Goal: Task Accomplishment & Management: Complete application form

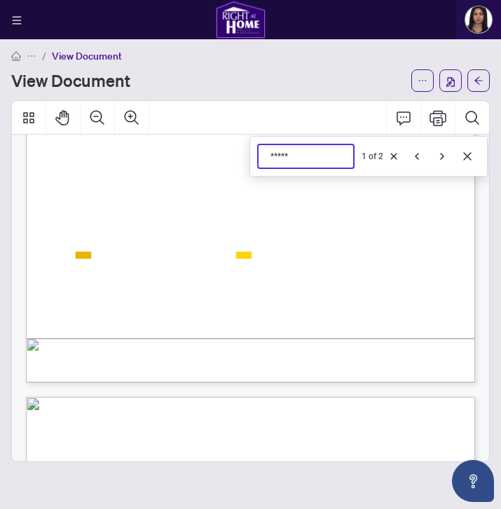
scroll to position [348, 0]
click at [277, 158] on input "*****" at bounding box center [324, 157] width 109 height 12
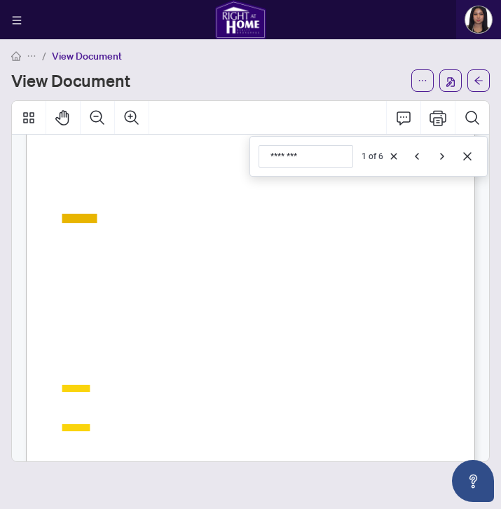
scroll to position [695, 0]
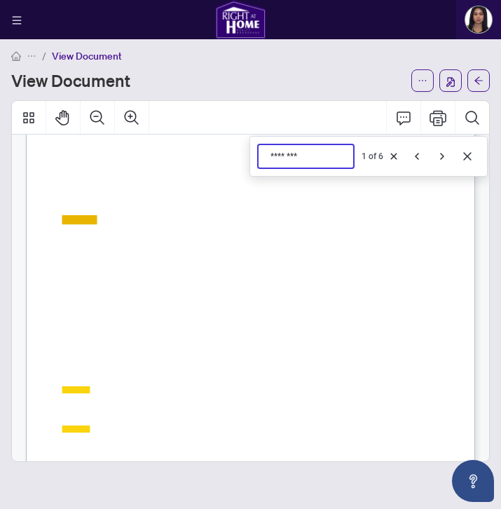
click at [287, 160] on input "********" at bounding box center [324, 157] width 109 height 12
click at [283, 151] on input "********" at bounding box center [324, 157] width 109 height 12
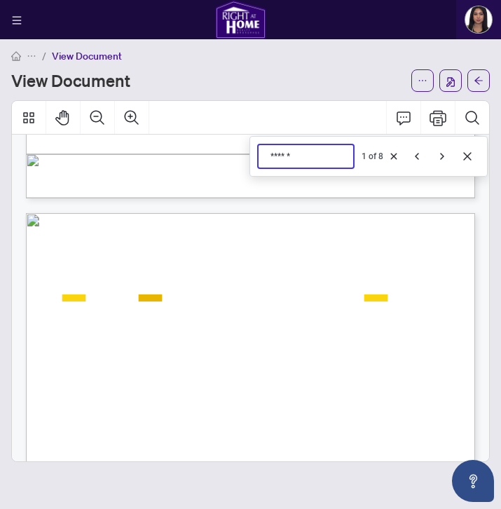
click at [288, 156] on input "******" at bounding box center [324, 157] width 109 height 12
click at [280, 156] on input "*****" at bounding box center [324, 157] width 109 height 12
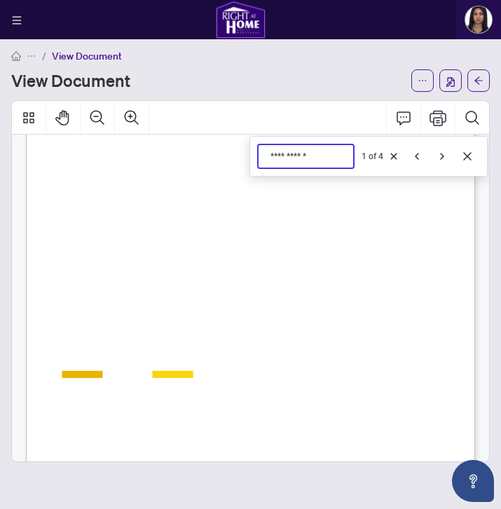
scroll to position [1238, 0]
drag, startPoint x: 324, startPoint y: 158, endPoint x: 242, endPoint y: 158, distance: 82.7
click at [242, 158] on div "**********" at bounding box center [250, 281] width 477 height 360
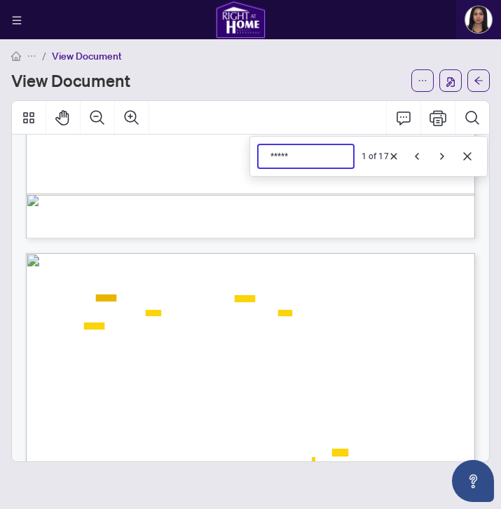
click at [282, 160] on input "*****" at bounding box center [324, 157] width 109 height 12
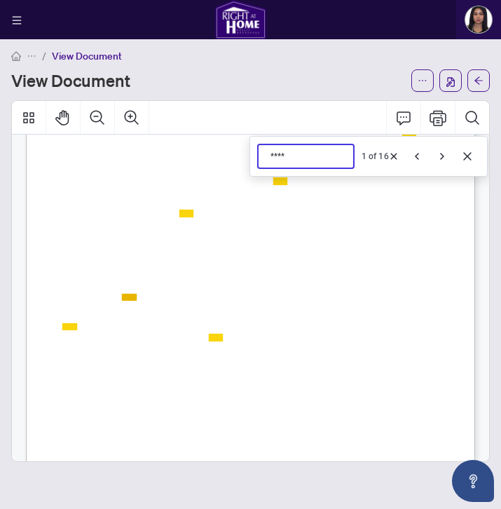
click at [275, 151] on input "****" at bounding box center [324, 157] width 109 height 12
type input "****"
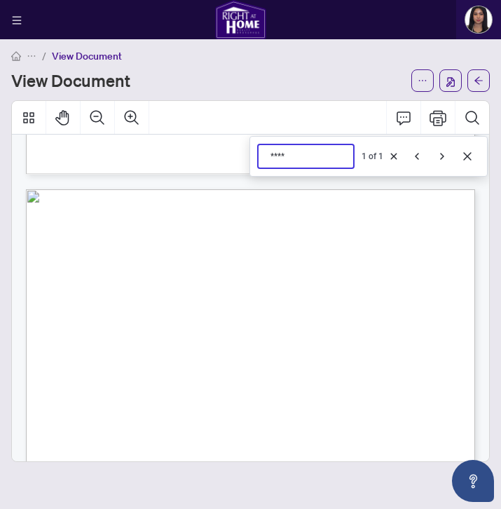
scroll to position [3646, 0]
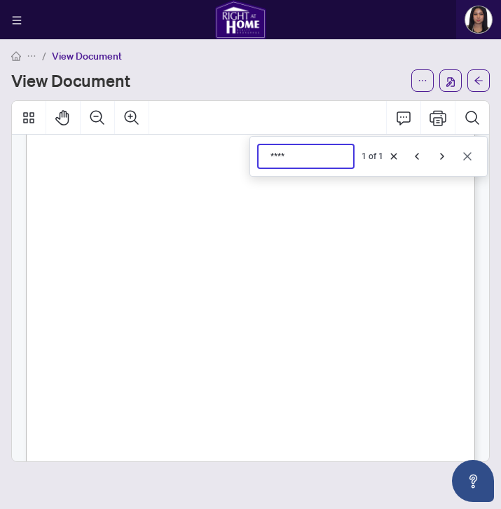
click at [474, 160] on button "Cancel" at bounding box center [467, 156] width 22 height 22
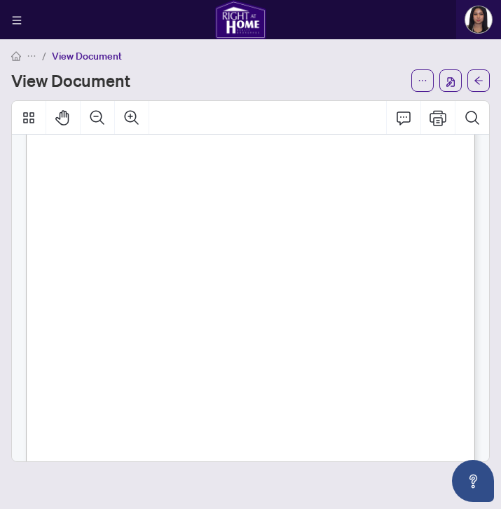
scroll to position [4206, 0]
drag, startPoint x: 64, startPoint y: 174, endPoint x: 83, endPoint y: 177, distance: 19.2
click at [83, 177] on div "COMMENTS REMARKS FOR CLIENTS (2000 characters) SELLERS INITIALS Page 8 of 11 FO…" at bounding box center [261, 418] width 470 height 609
click at [57, 171] on div "COMMENTS REMARKS FOR CLIENTS (2000 characters) SELLERS INITIALS Page 8 of 11 FO…" at bounding box center [261, 418] width 470 height 609
click at [65, 170] on span "Welcome to this brand-new Treasure Hill home, never lived in and offering over …" at bounding box center [245, 170] width 366 height 7
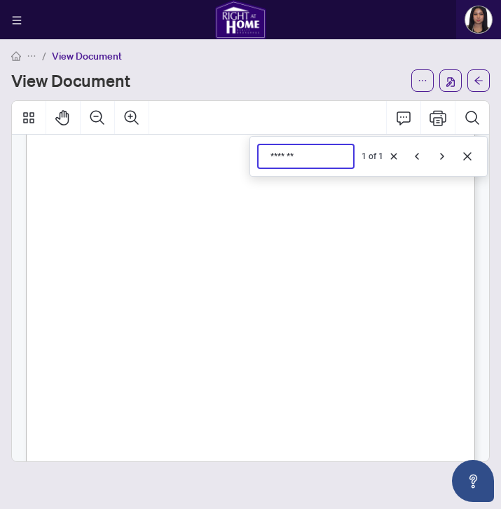
scroll to position [4502, 0]
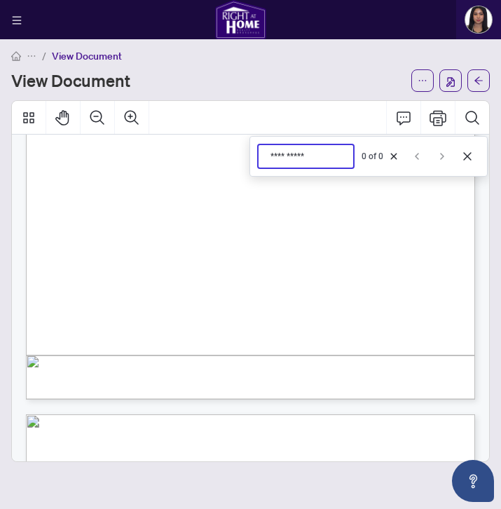
type input "**********"
click at [116, 322] on span "presented at any time." at bounding box center [106, 320] width 86 height 7
drag, startPoint x: 66, startPoint y: 312, endPoint x: 84, endPoint y: 309, distance: 18.4
click at [84, 309] on span "The Sellers have not provided any special instructions regarding offers. Offers…" at bounding box center [234, 311] width 343 height 7
click at [254, 256] on div "COMMENTS REMARKS FOR CLIENTS (2000 characters) SELLERS INITIALS Page 8 of 11 FO…" at bounding box center [261, 122] width 470 height 609
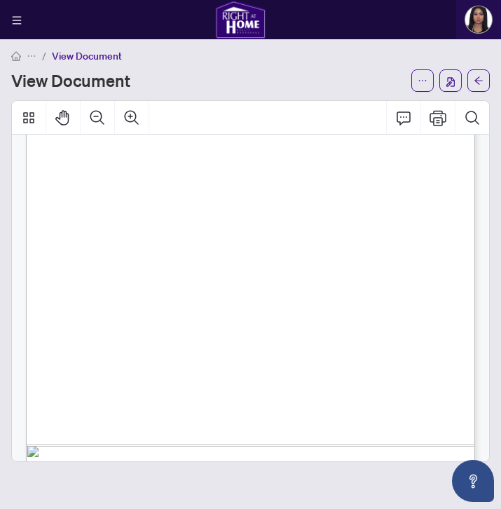
scroll to position [5014, 0]
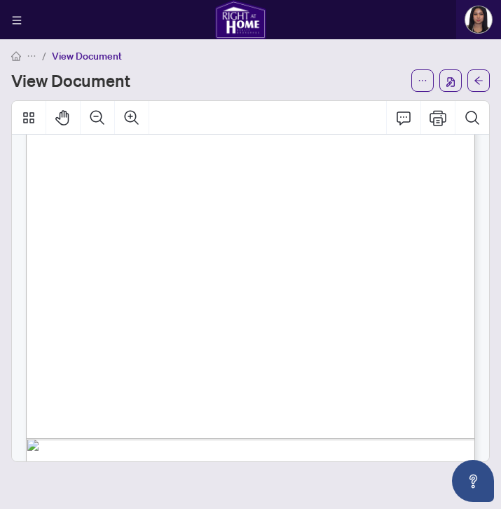
drag, startPoint x: 279, startPoint y: 250, endPoint x: 70, endPoint y: 248, distance: 208.8
click at [70, 248] on div "COMMENTS (CONTINUED) EXCLUSIONS (300 characters) SELLERS INITIALS Page 9 of 11 …" at bounding box center [261, 206] width 470 height 609
drag, startPoint x: 64, startPoint y: 248, endPoint x: 272, endPoint y: 247, distance: 208.1
click at [269, 247] on span "Please attach Schedule B & Form 801 with all offers." at bounding box center [166, 248] width 206 height 7
click at [17, 26] on button "button" at bounding box center [16, 19] width 17 height 17
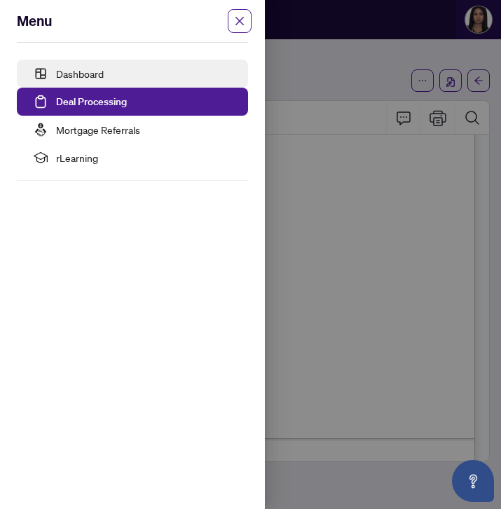
click at [57, 77] on link "Dashboard" at bounding box center [80, 73] width 48 height 13
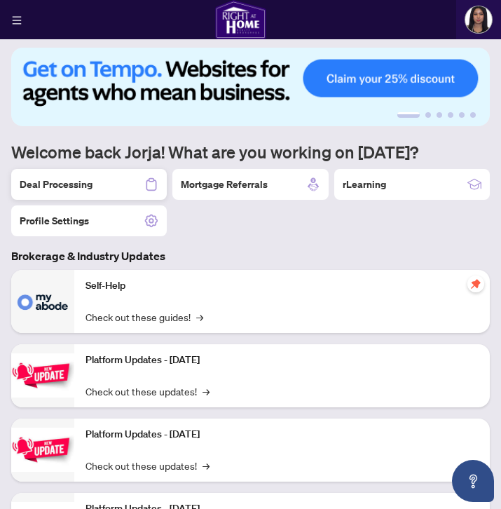
click at [85, 186] on h2 "Deal Processing" at bounding box center [56, 184] width 73 height 14
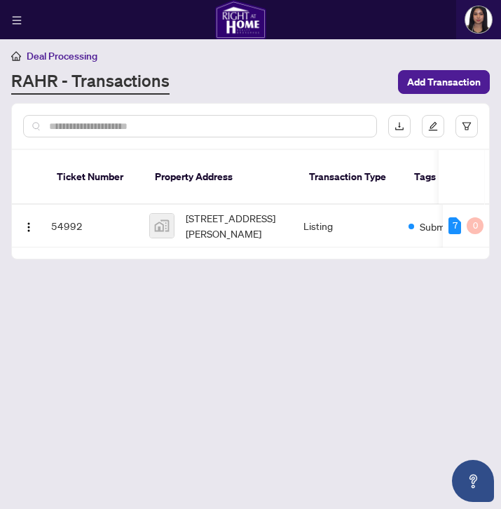
click at [212, 238] on div "Ticket Number Property Address Transaction Type Tags Status Project Name MLS # …" at bounding box center [250, 204] width 477 height 109
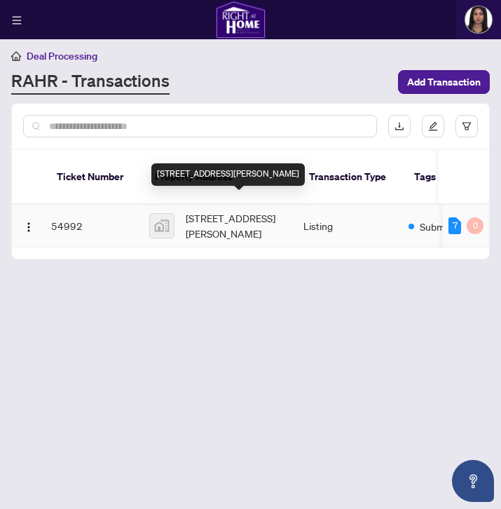
click at [248, 212] on span "[STREET_ADDRESS][PERSON_NAME]" at bounding box center [239, 225] width 107 height 31
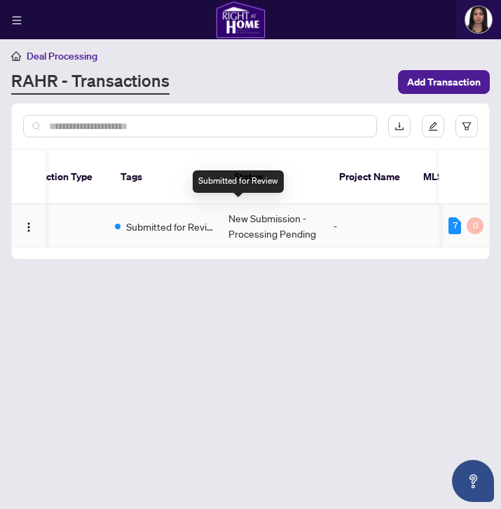
scroll to position [0, 365]
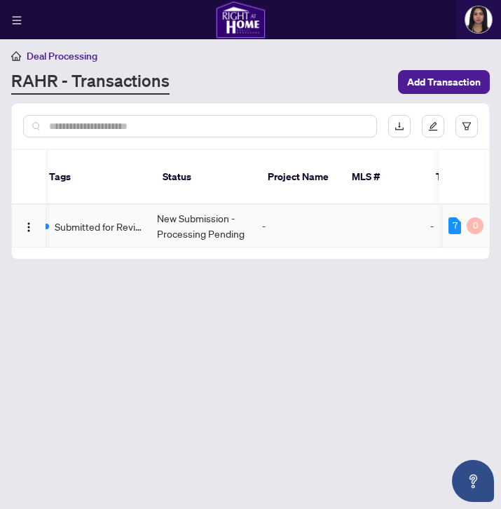
click at [254, 212] on td "New Submission - Processing Pending" at bounding box center [203, 226] width 105 height 43
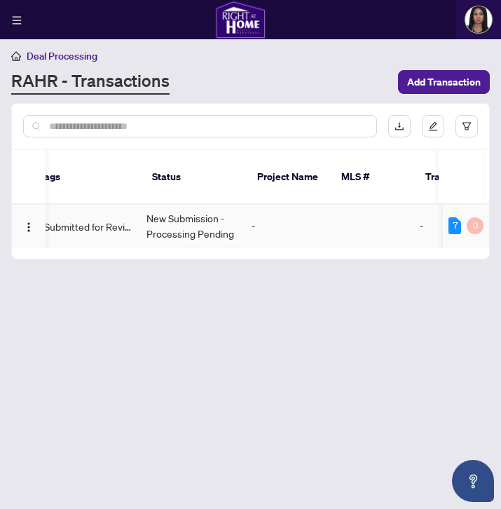
scroll to position [0, 231]
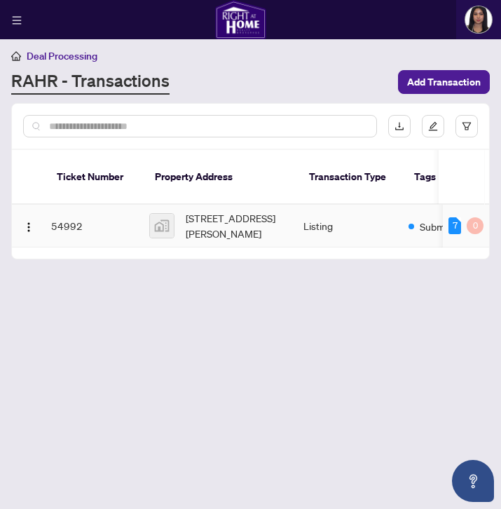
click at [83, 212] on td "54992" at bounding box center [95, 226] width 98 height 43
click at [205, 210] on span "[STREET_ADDRESS][PERSON_NAME]" at bounding box center [239, 225] width 107 height 31
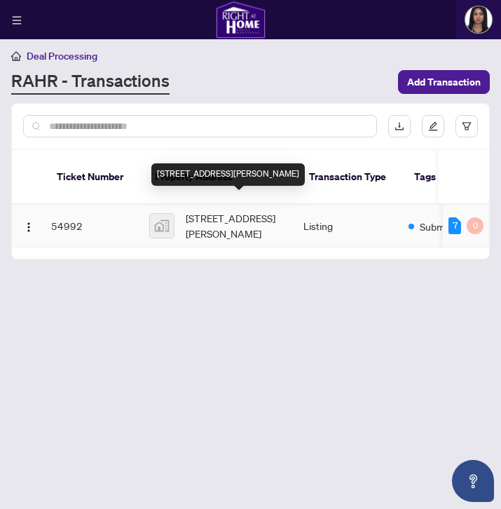
click at [268, 210] on span "[STREET_ADDRESS][PERSON_NAME]" at bounding box center [239, 225] width 107 height 31
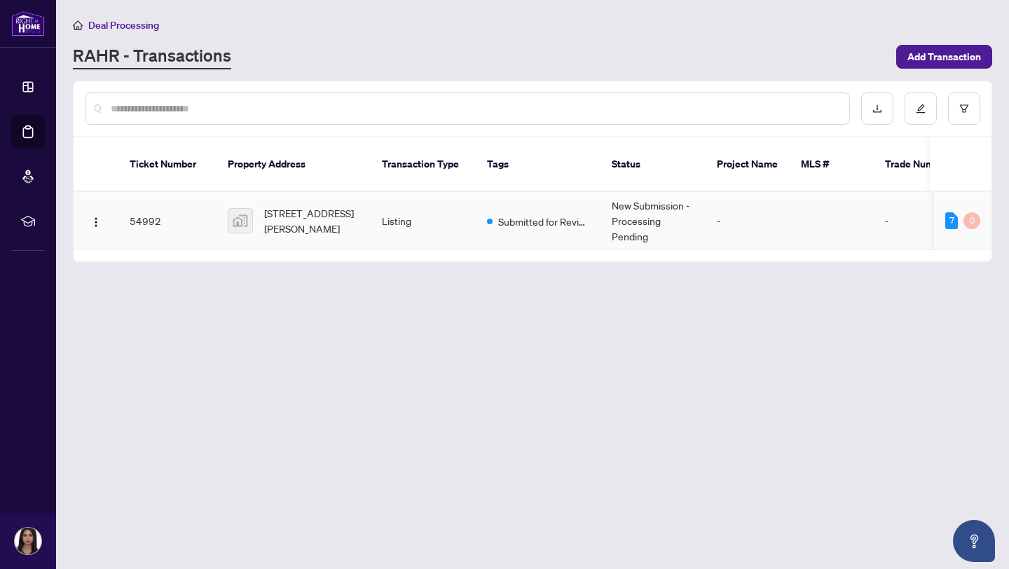
click at [500, 214] on span "Submitted for Review" at bounding box center [543, 221] width 91 height 15
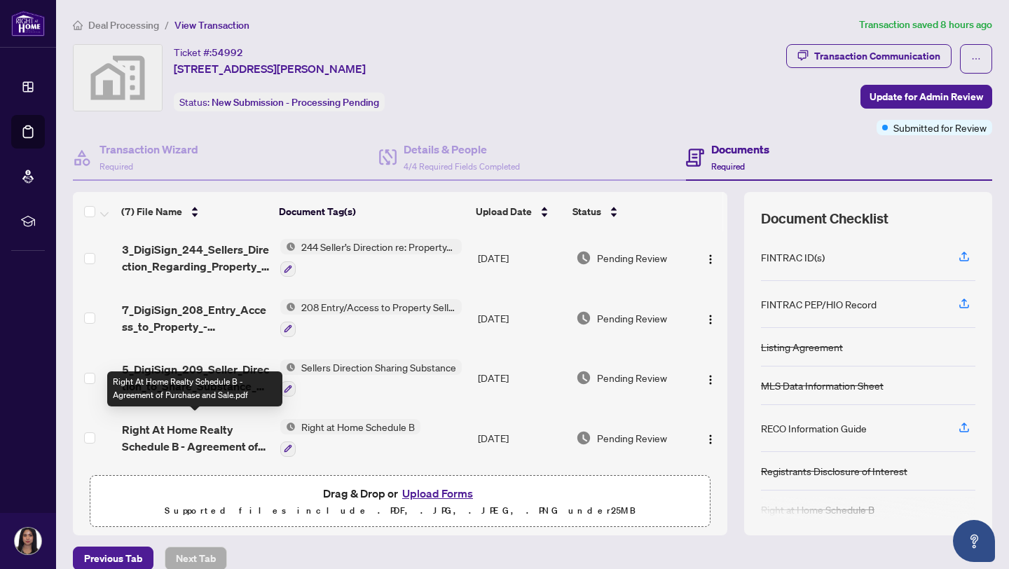
click at [193, 430] on span "Right At Home Realty Schedule B - Agreement of Purchase and Sale.pdf" at bounding box center [195, 438] width 147 height 34
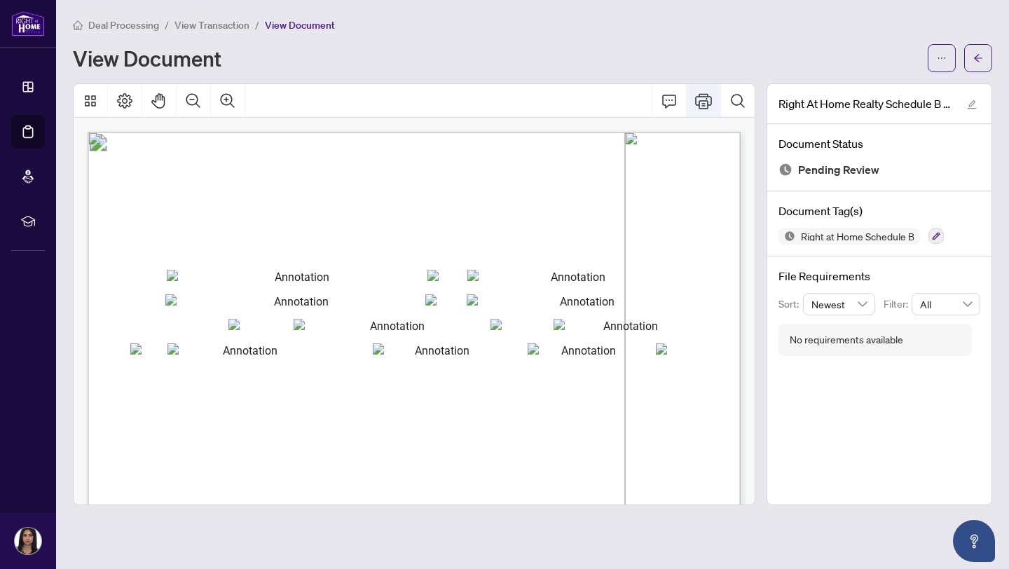
click at [500, 101] on icon "Print" at bounding box center [703, 100] width 17 height 17
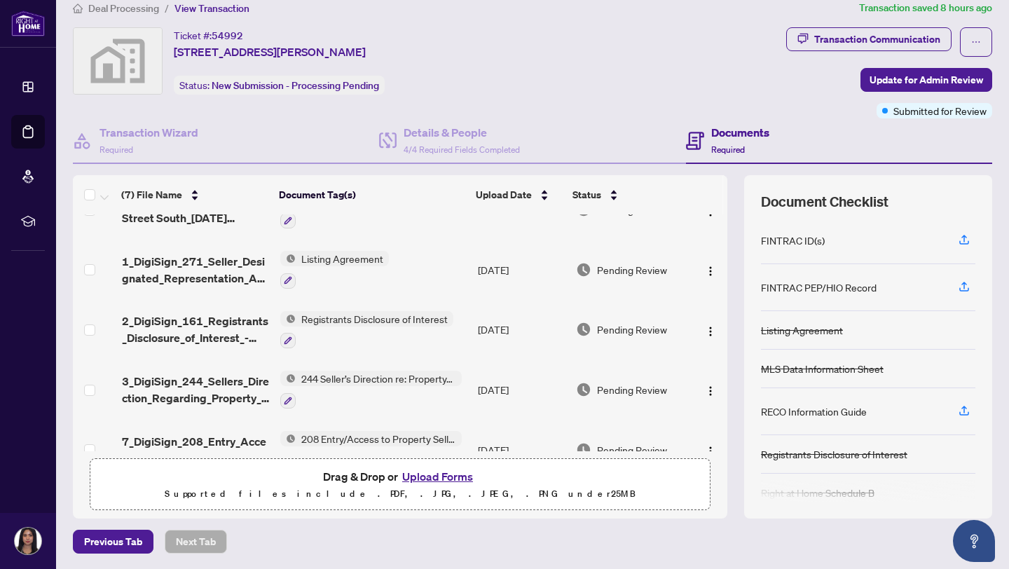
click at [363, 319] on span "Registrants Disclosure of Interest" at bounding box center [375, 318] width 158 height 15
click at [500, 326] on img "button" at bounding box center [710, 331] width 11 height 11
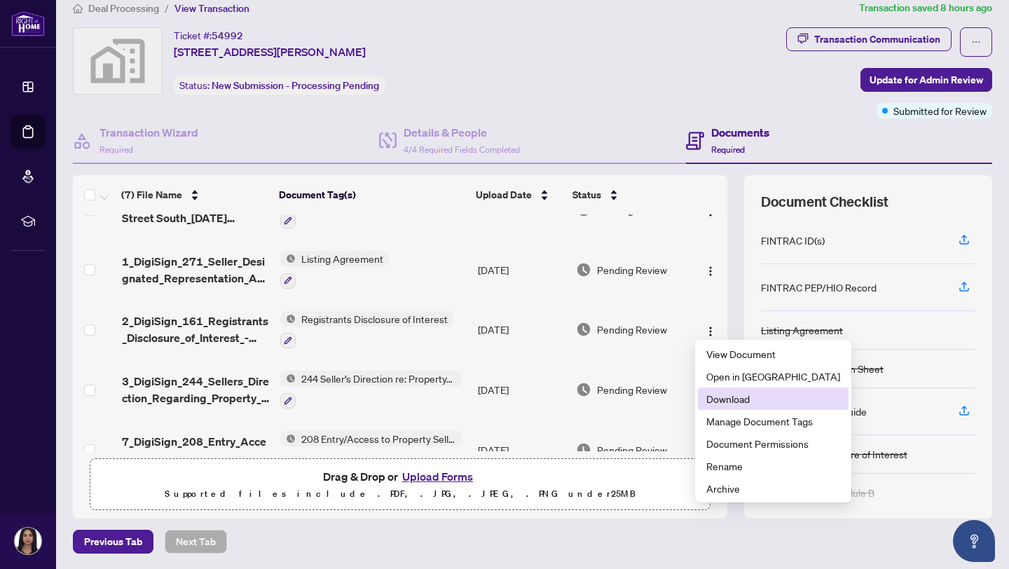
click at [500, 403] on span "Download" at bounding box center [773, 398] width 134 height 15
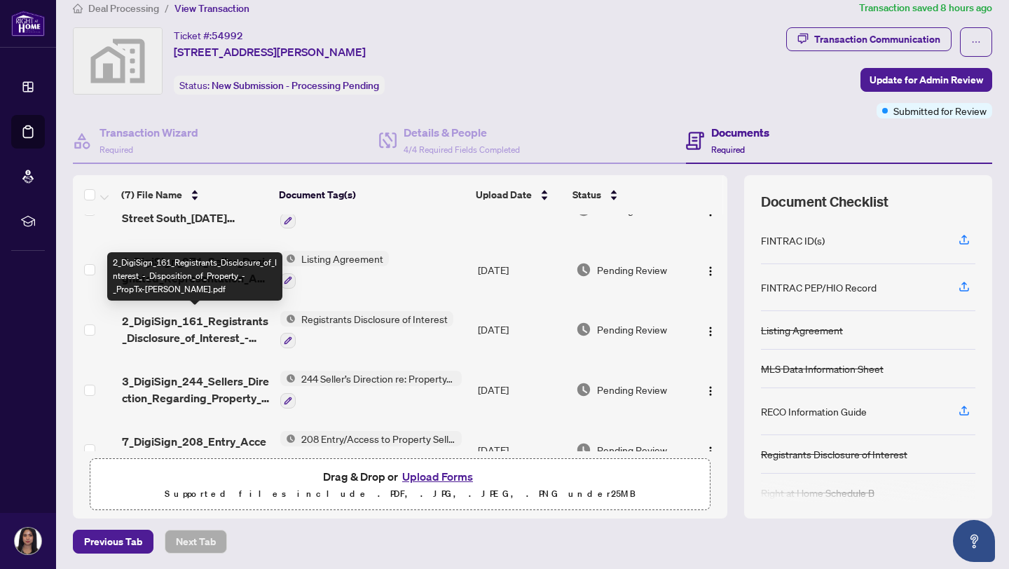
click at [214, 326] on span "2_DigiSign_161_Registrants_Disclosure_of_Interest_-_Disposition_of_Property_-_P…" at bounding box center [195, 330] width 147 height 34
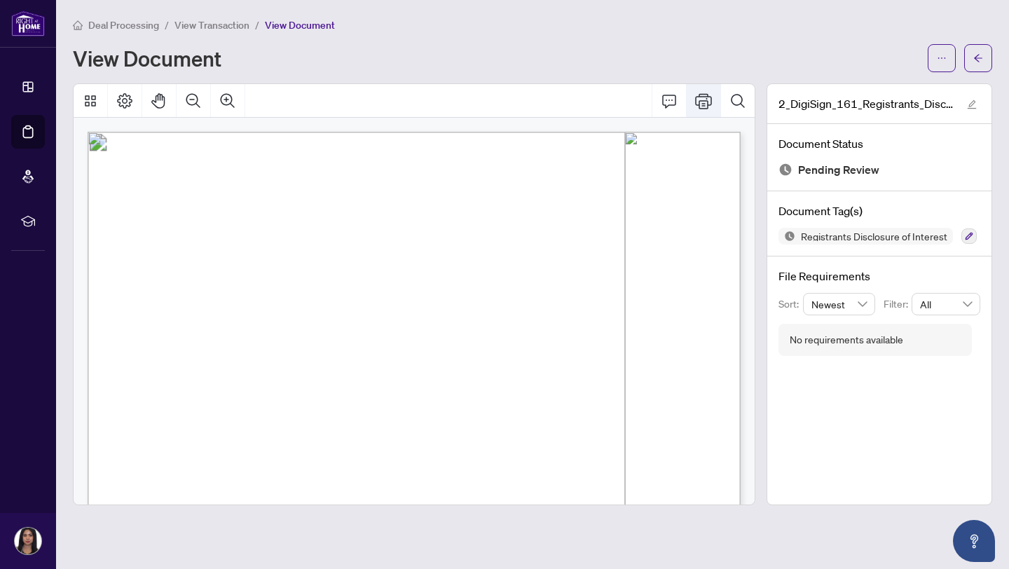
click at [500, 102] on icon "Print" at bounding box center [703, 100] width 17 height 17
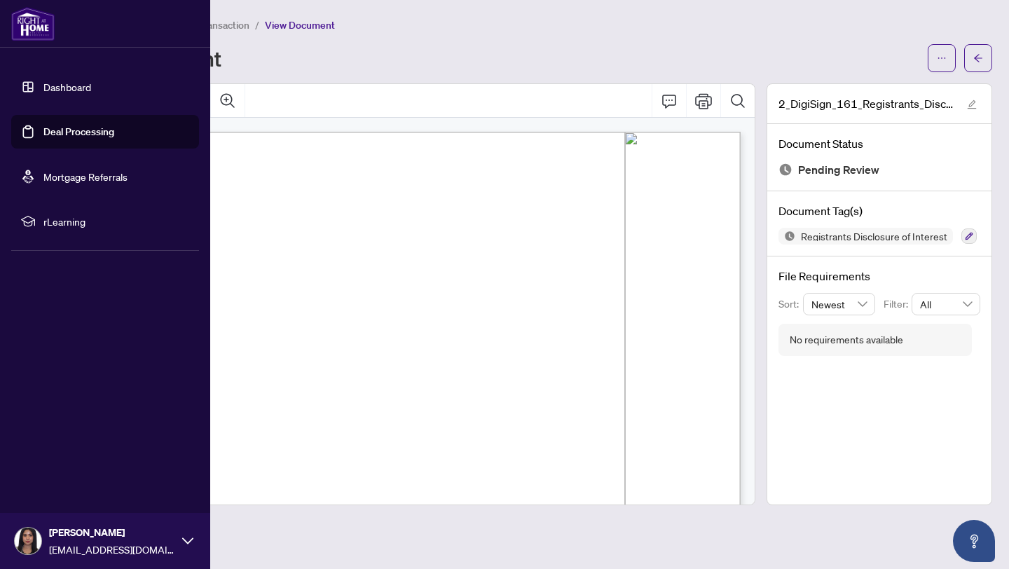
click at [44, 93] on link "Dashboard" at bounding box center [67, 87] width 48 height 13
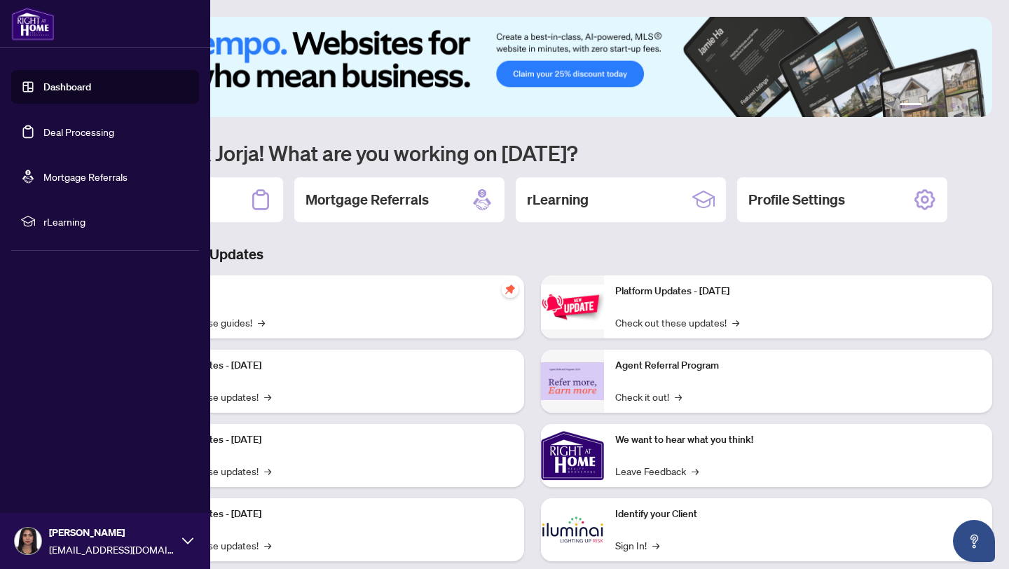
click at [62, 125] on link "Deal Processing" at bounding box center [78, 131] width 71 height 13
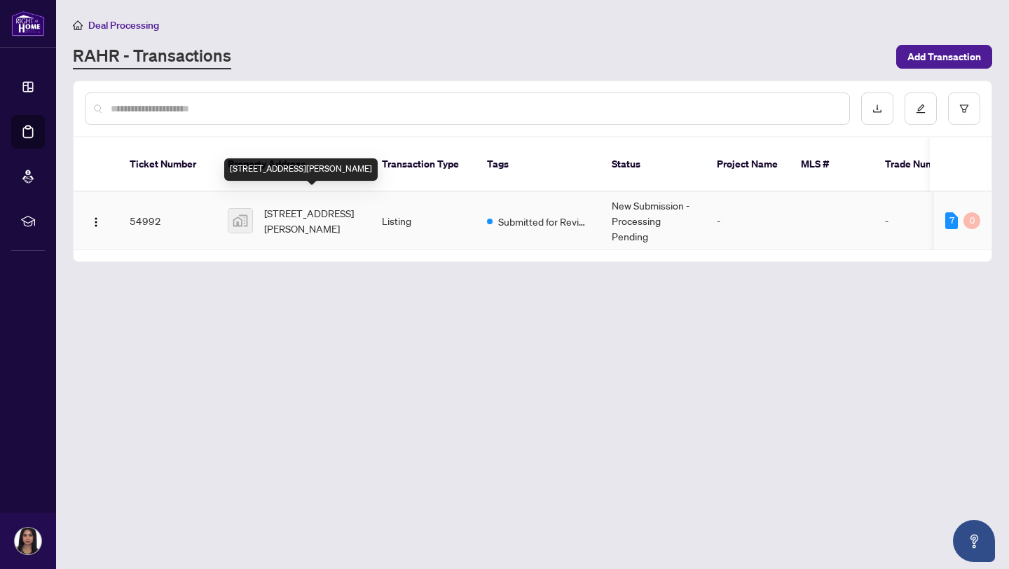
click at [330, 214] on span "[STREET_ADDRESS][PERSON_NAME]" at bounding box center [311, 220] width 95 height 31
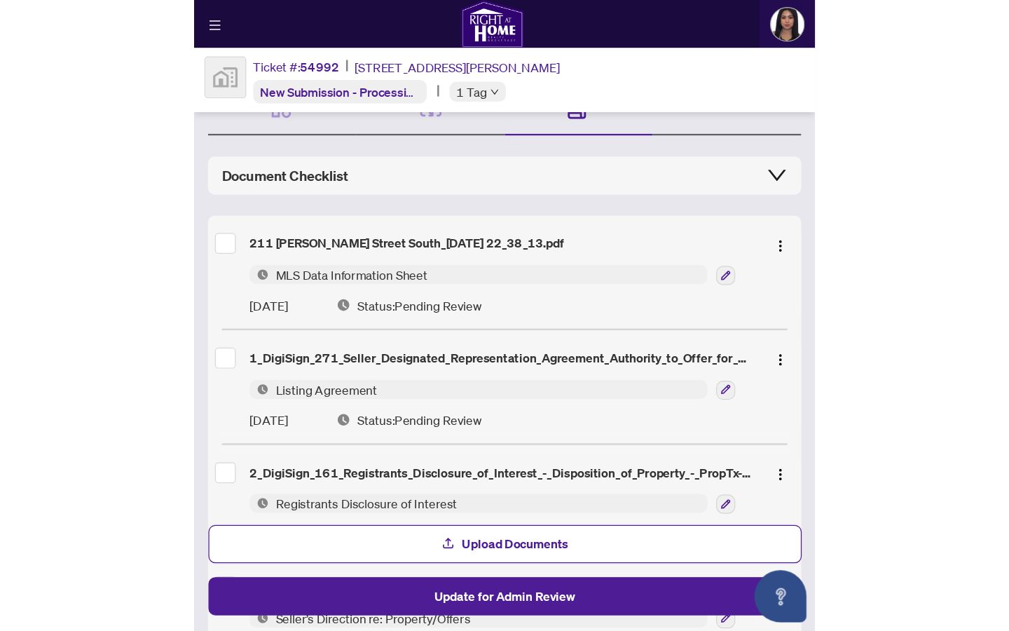
scroll to position [50, 0]
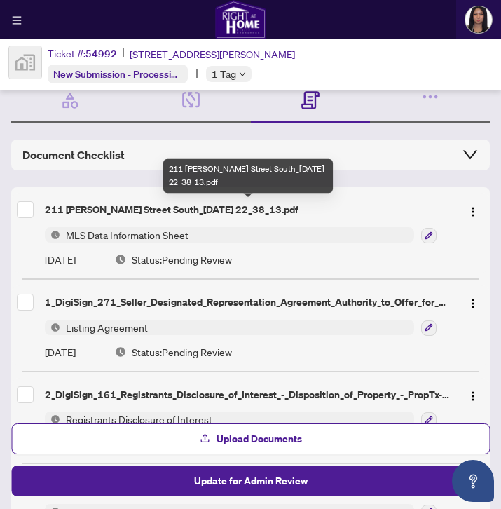
click at [159, 233] on span "MLS Data Information Sheet" at bounding box center [127, 234] width 134 height 15
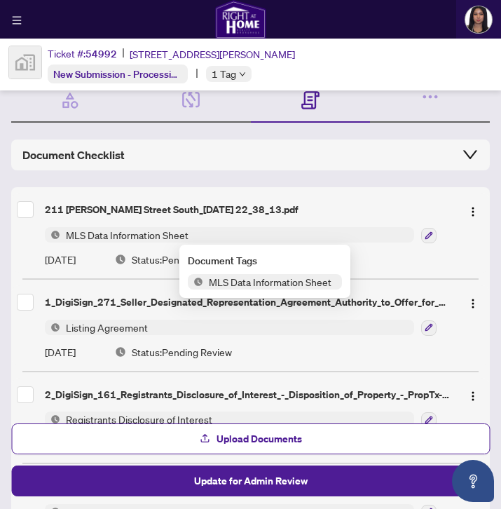
click at [154, 214] on div "211 [PERSON_NAME] Street South_[DATE] 22_38_13.pdf" at bounding box center [248, 209] width 406 height 15
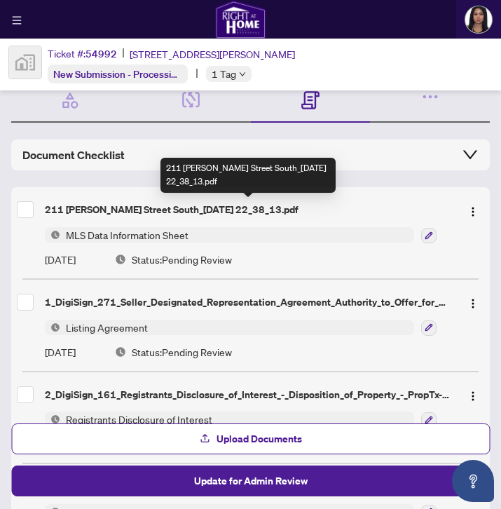
click at [154, 208] on div "211 [PERSON_NAME] Street South_[DATE] 22_38_13.pdf" at bounding box center [248, 209] width 406 height 15
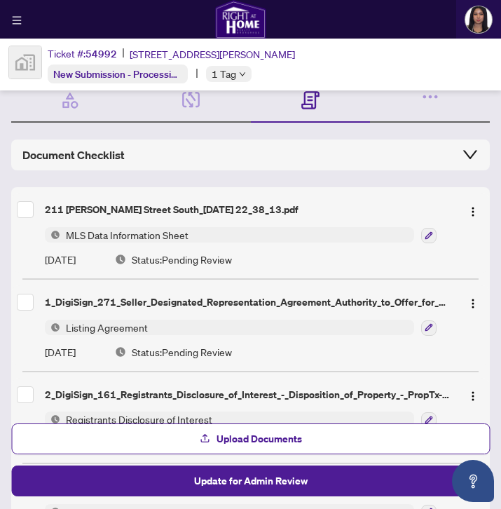
click at [163, 236] on span "MLS Data Information Sheet" at bounding box center [127, 234] width 134 height 15
click at [139, 208] on div "211 [PERSON_NAME] Street South_[DATE] 22_38_13.pdf" at bounding box center [248, 209] width 406 height 15
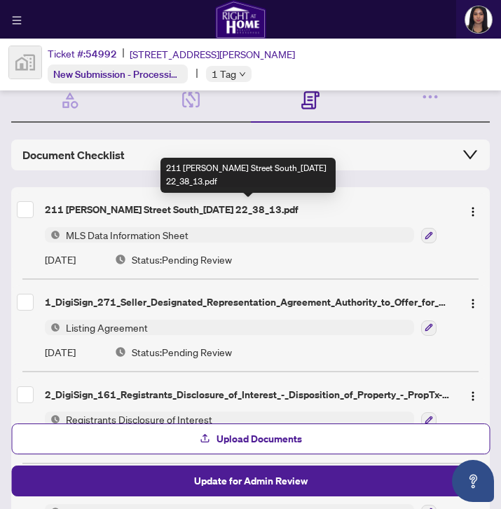
click at [104, 208] on div "211 [PERSON_NAME] Street South_[DATE] 22_38_13.pdf" at bounding box center [248, 209] width 406 height 15
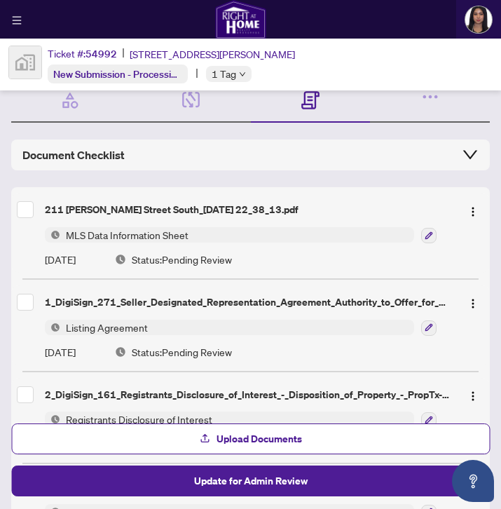
click at [418, 236] on div "MLS Data Information Sheet" at bounding box center [264, 234] width 439 height 17
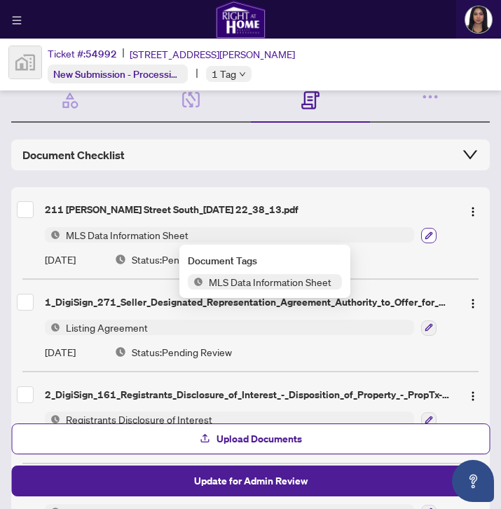
click at [425, 235] on icon "button" at bounding box center [429, 235] width 8 height 8
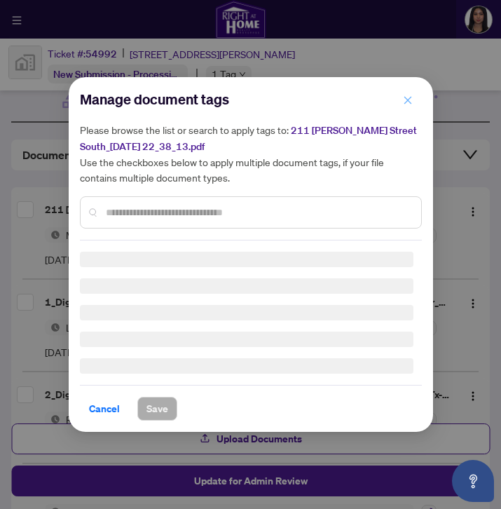
click at [412, 100] on icon "close" at bounding box center [408, 100] width 10 height 10
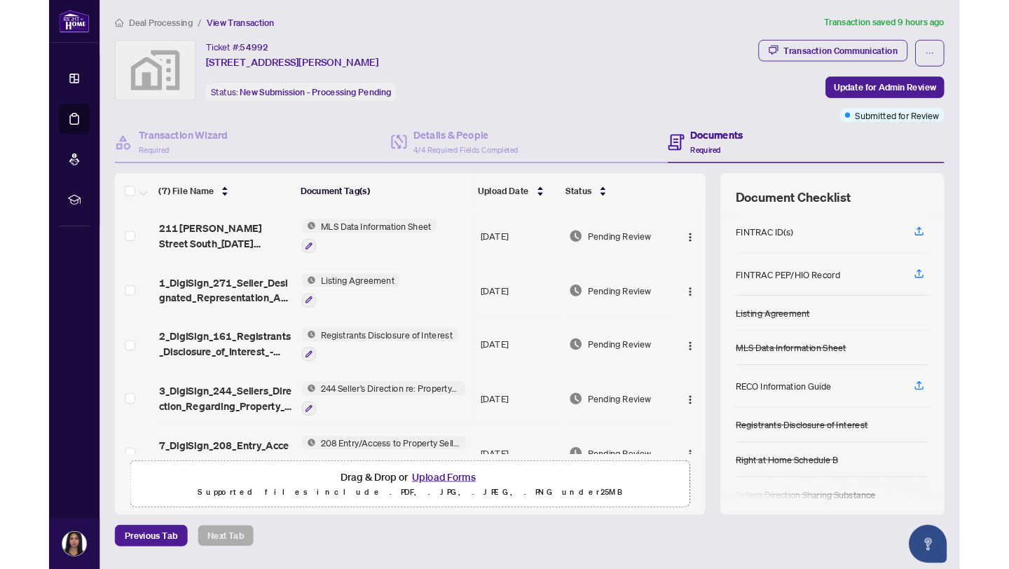
scroll to position [0, 0]
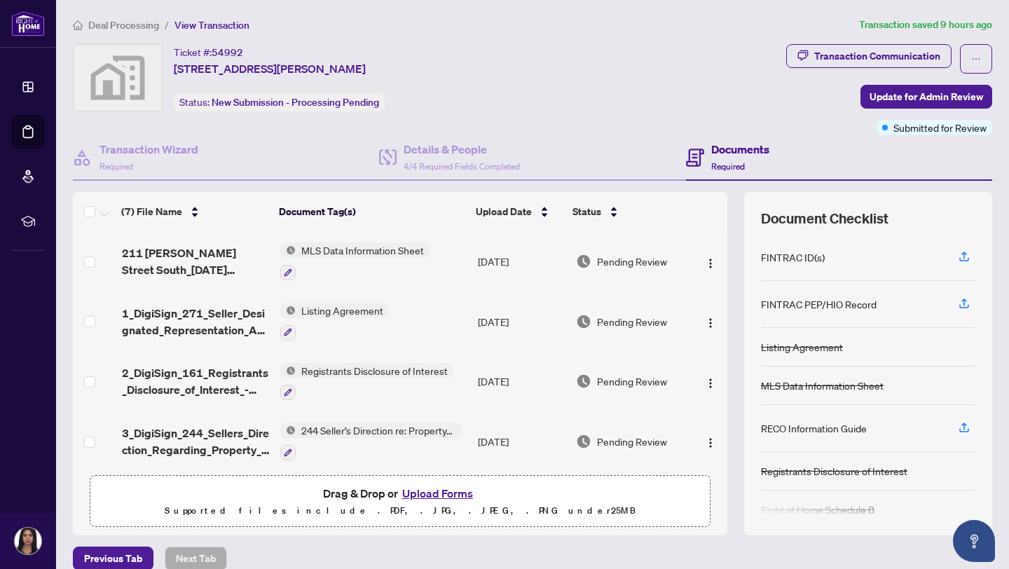
click at [343, 249] on span "MLS Data Information Sheet" at bounding box center [363, 249] width 134 height 15
click at [196, 249] on span "211 [PERSON_NAME] Street South_[DATE] 22_38_13.pdf" at bounding box center [195, 262] width 147 height 34
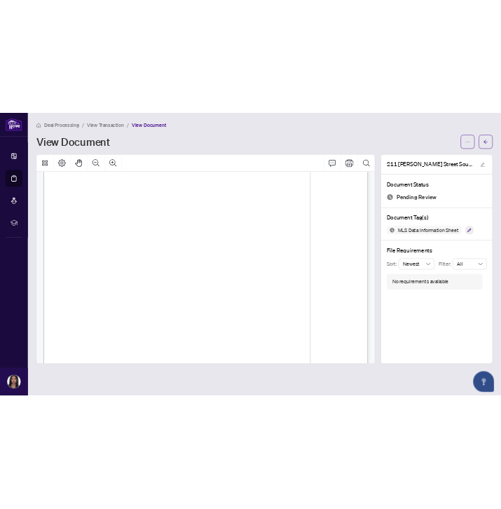
scroll to position [119, 0]
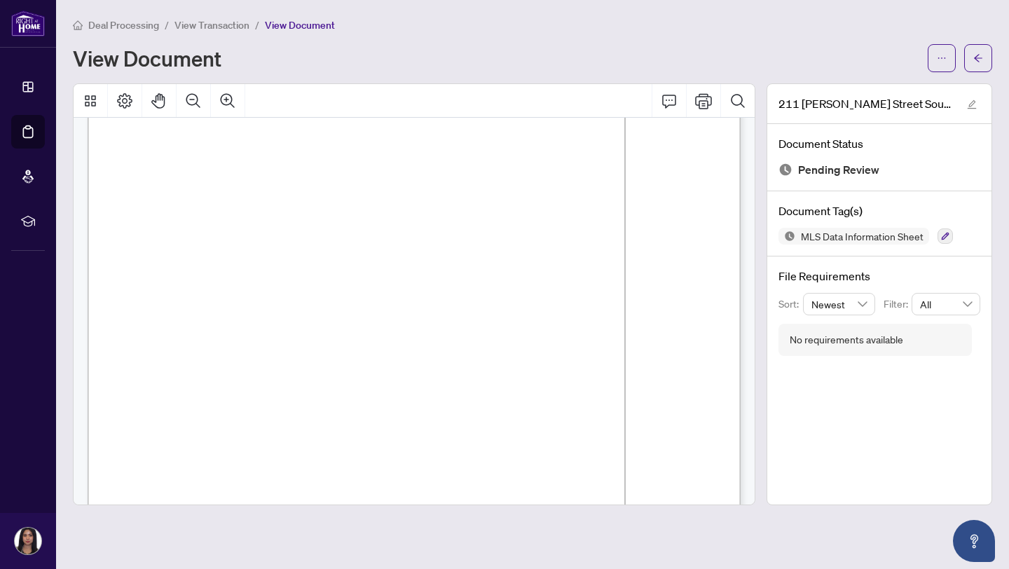
drag, startPoint x: 142, startPoint y: 380, endPoint x: 174, endPoint y: 390, distance: 33.9
click at [174, 13] on p "*MANDATORY IF AVAILABLE ** MANDATORY EXCEPT FOR MOBILE/TRAILER DIRECTIONS (250 …" at bounding box center [585, 13] width 994 height 0
click at [191, 395] on span "SC2151489" at bounding box center [166, 396] width 48 height 11
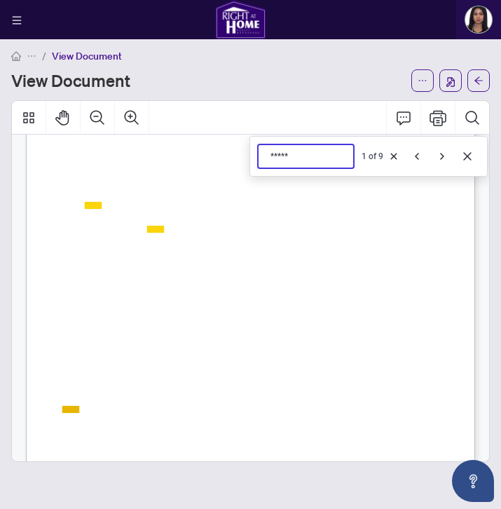
scroll to position [145, 0]
click at [276, 157] on input "*****" at bounding box center [324, 157] width 109 height 12
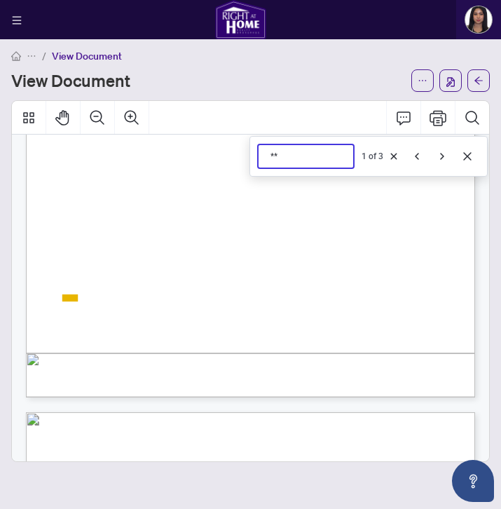
type input "*"
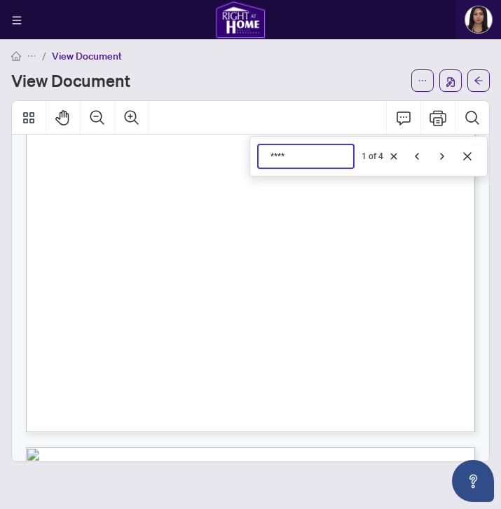
scroll to position [1858, 0]
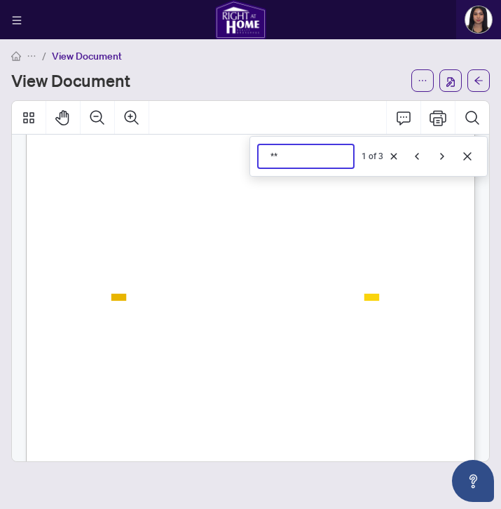
type input "*"
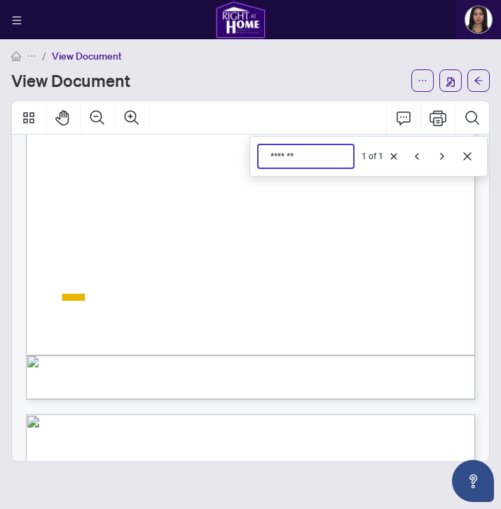
type input "*******"
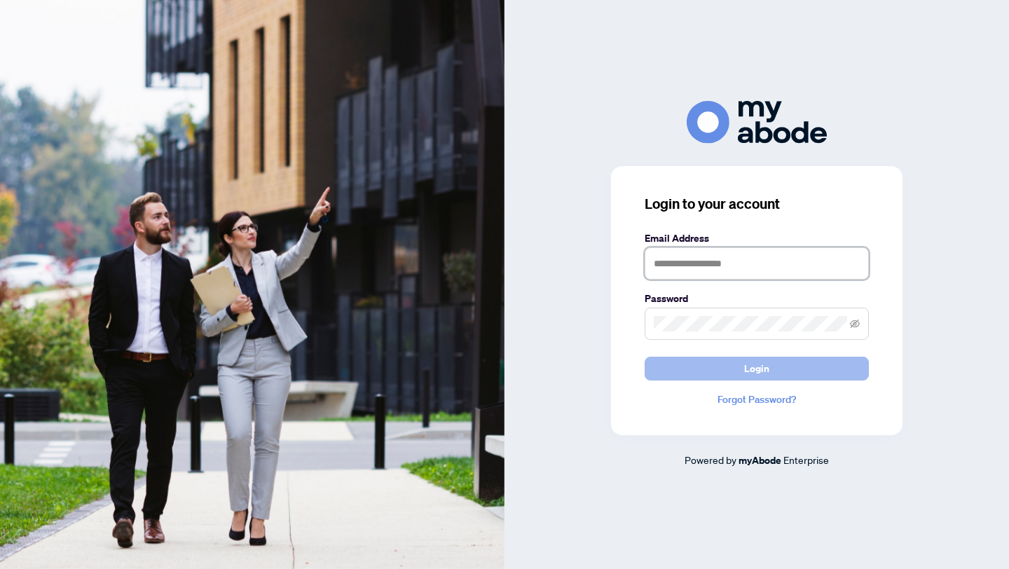
type input "**********"
click at [698, 372] on button "Login" at bounding box center [757, 369] width 224 height 24
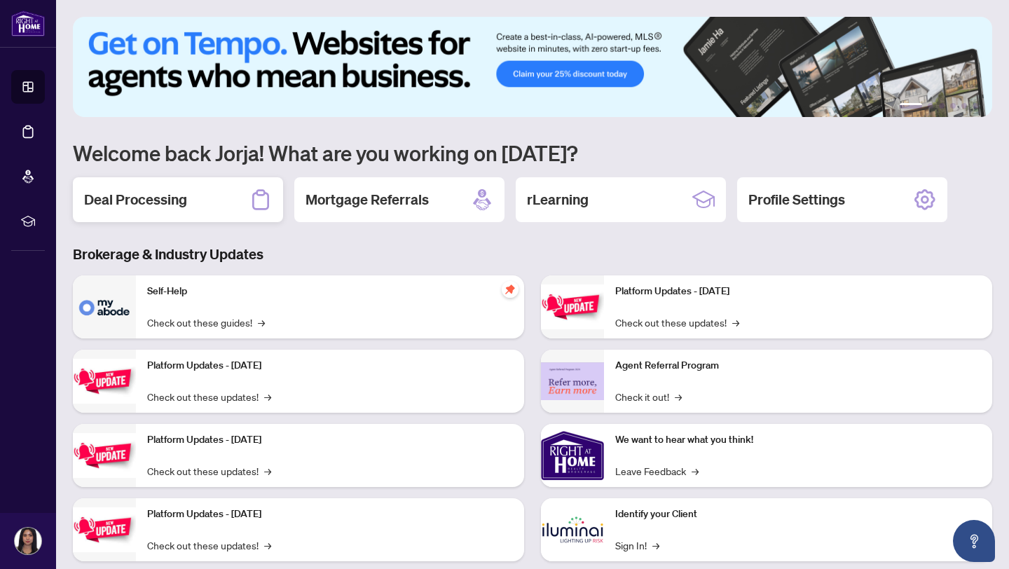
click at [198, 214] on div "Deal Processing" at bounding box center [178, 199] width 210 height 45
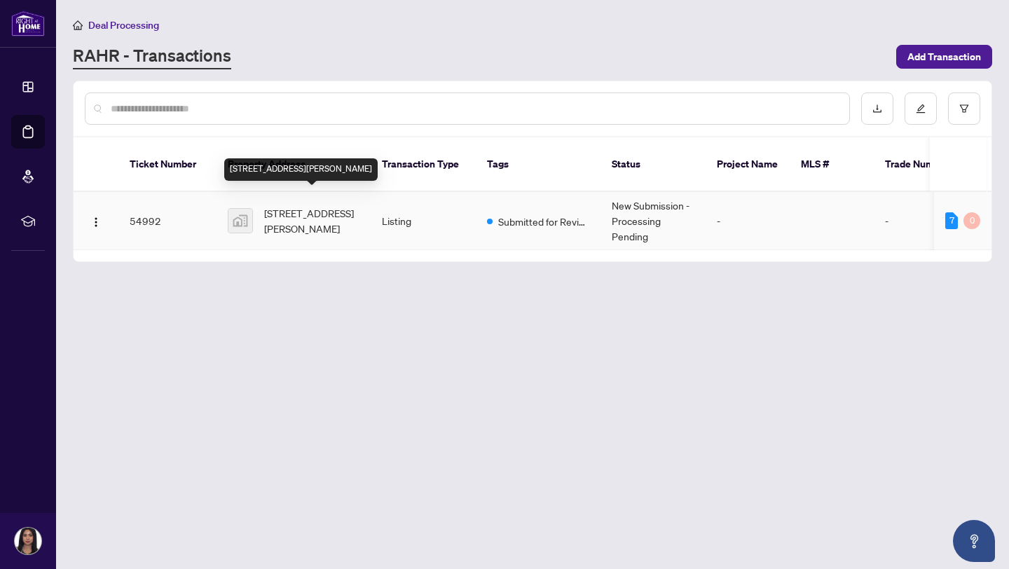
click at [308, 211] on span "[STREET_ADDRESS][PERSON_NAME]" at bounding box center [311, 220] width 95 height 31
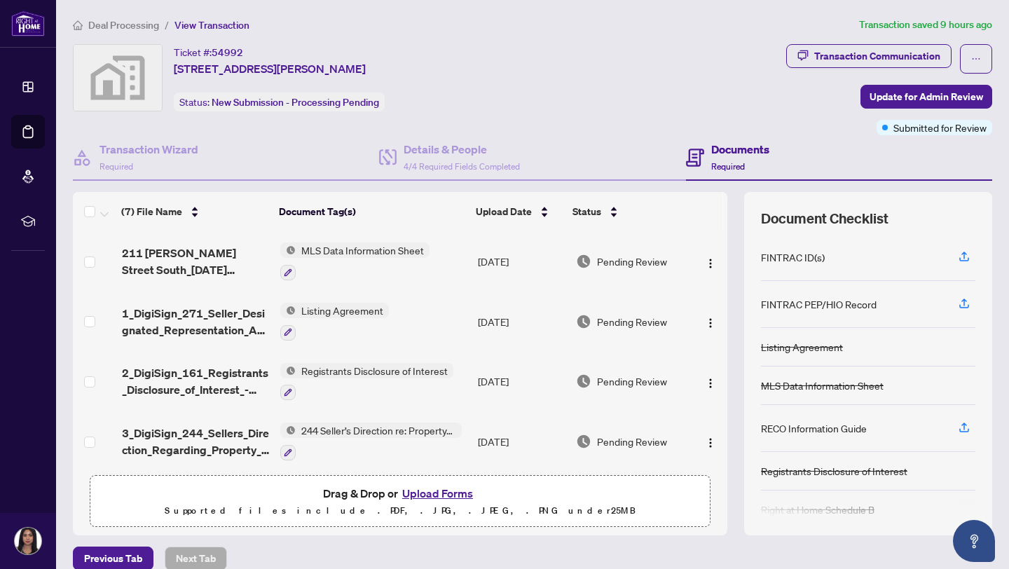
click at [820, 313] on div "FINTRAC PEP/HIO Record" at bounding box center [868, 304] width 214 height 47
click at [966, 308] on icon "button" at bounding box center [964, 303] width 13 height 13
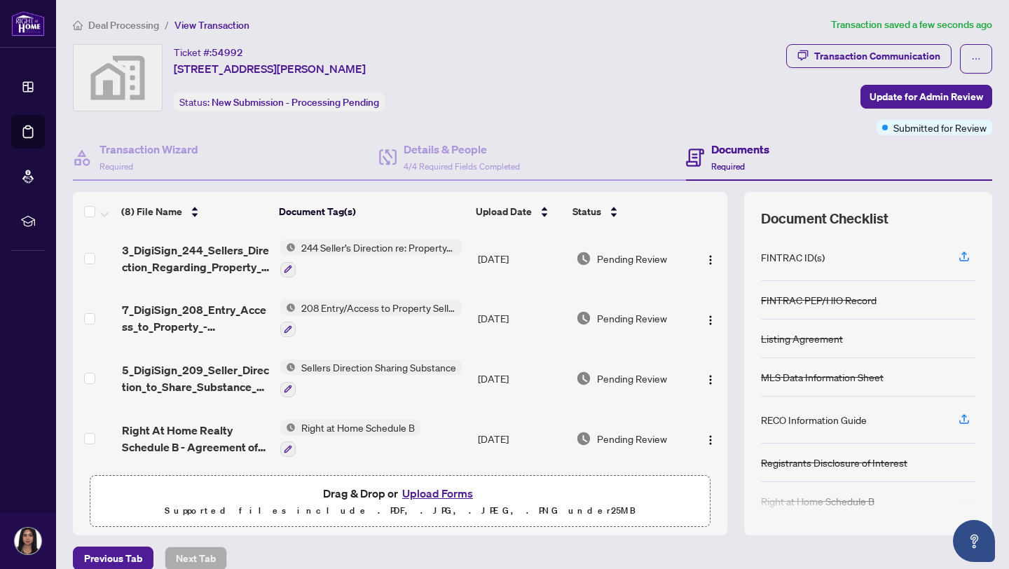
scroll to position [17, 0]
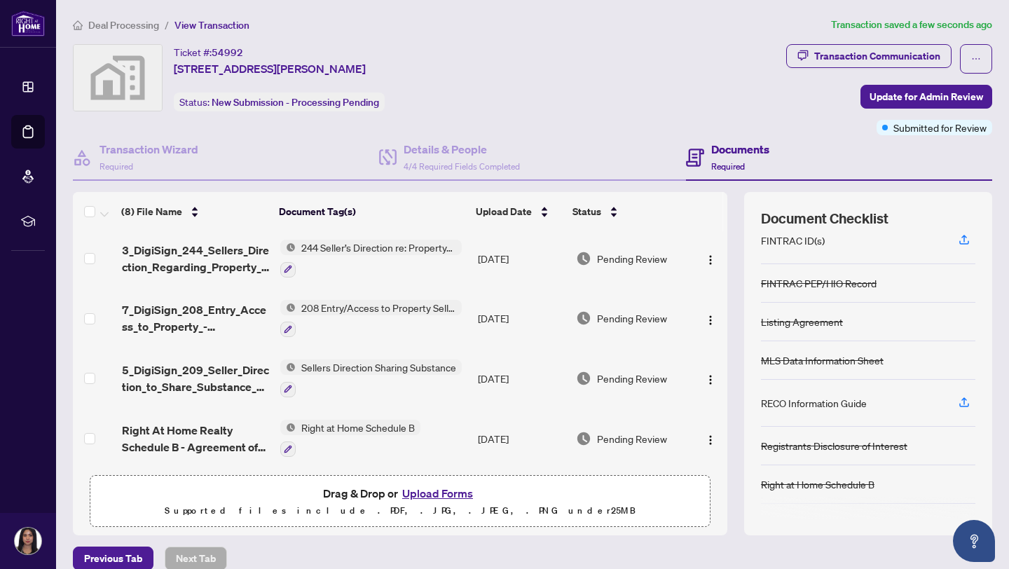
click at [455, 500] on button "Upload Forms" at bounding box center [437, 493] width 79 height 18
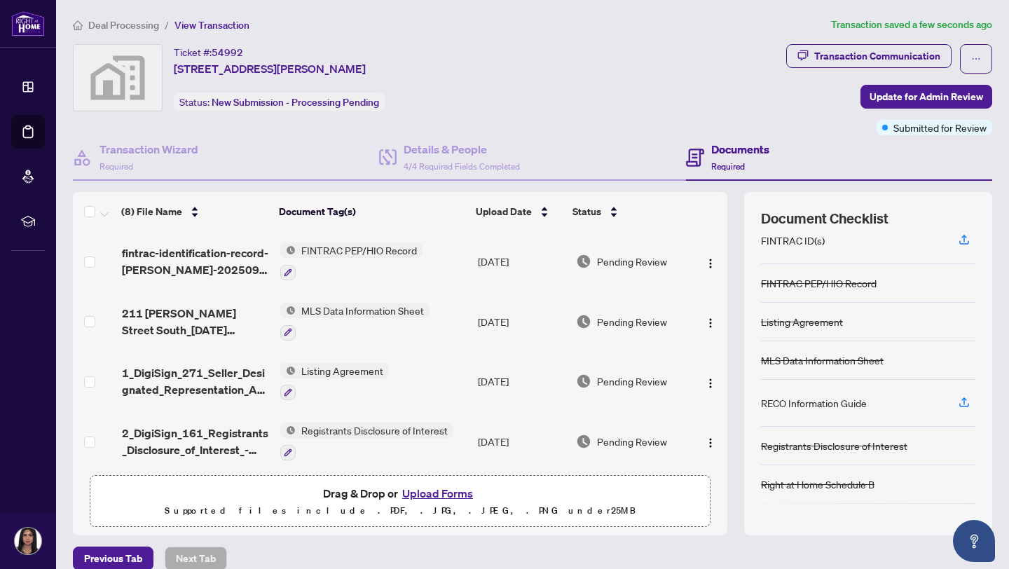
click at [364, 513] on p "Supported files include .PDF, .JPG, .JPEG, .PNG under 25 MB" at bounding box center [400, 510] width 603 height 17
click at [429, 484] on button "Upload Forms" at bounding box center [437, 493] width 79 height 18
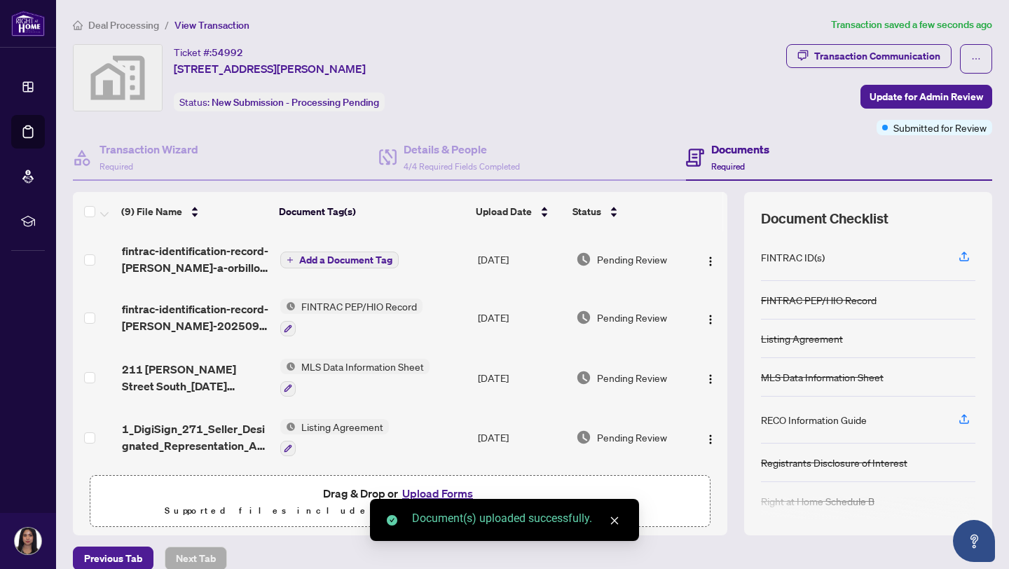
click at [330, 259] on span "Add a Document Tag" at bounding box center [345, 260] width 93 height 10
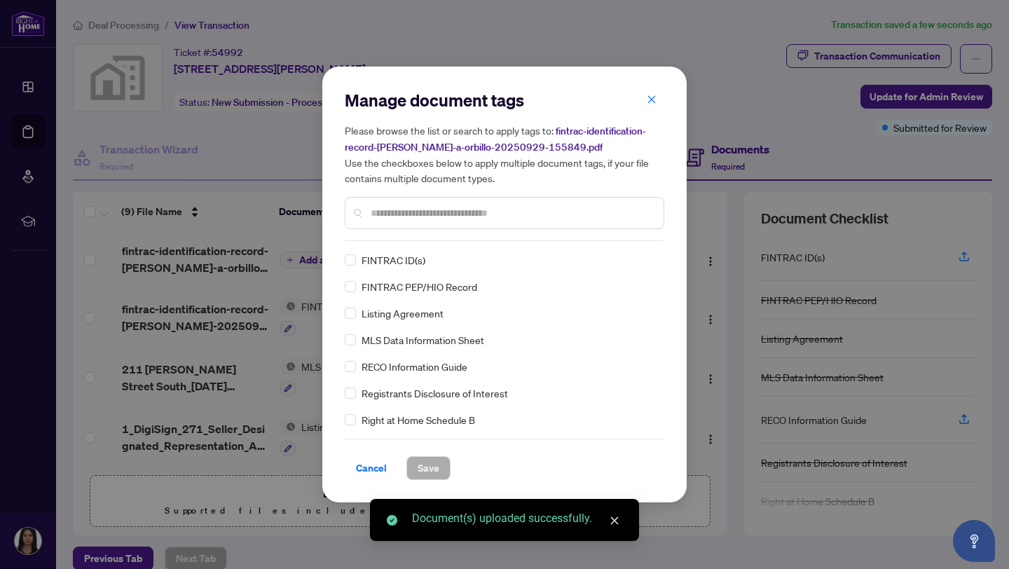
click at [399, 238] on div "Manage document tags Please browse the list or search to apply tags to: fintrac…" at bounding box center [505, 165] width 320 height 152
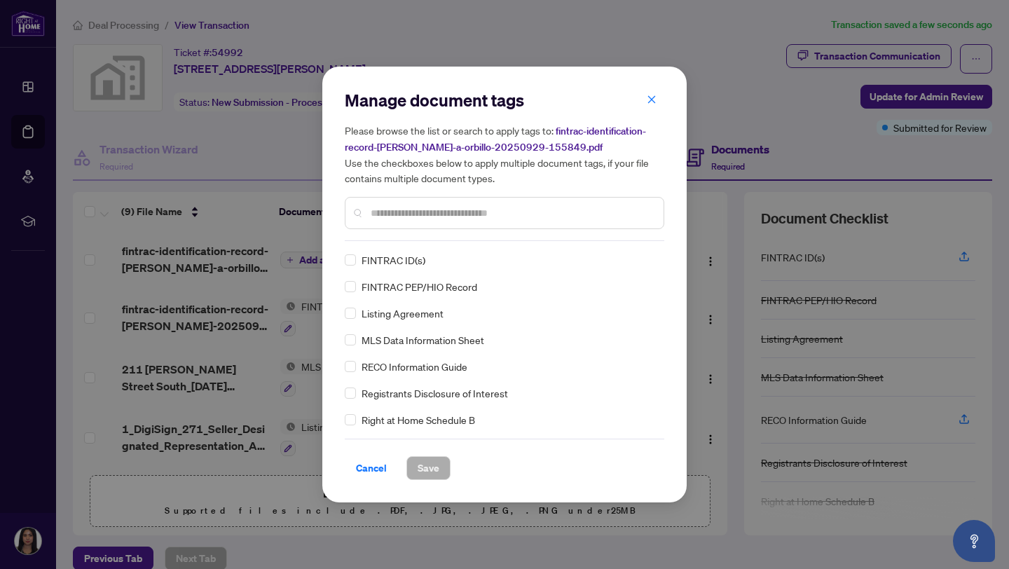
click at [394, 287] on span "FINTRAC PEP/HIO Record" at bounding box center [420, 286] width 116 height 15
click at [421, 462] on span "Save" at bounding box center [429, 468] width 22 height 22
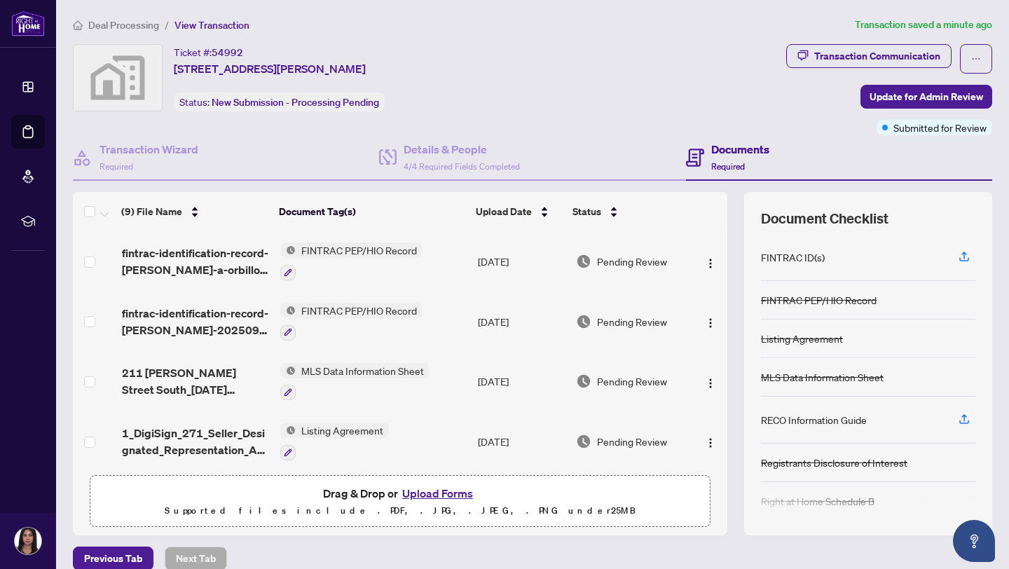
click at [784, 253] on div "FINTRAC ID(s)" at bounding box center [793, 256] width 64 height 15
click at [786, 263] on div "FINTRAC ID(s)" at bounding box center [868, 257] width 214 height 47
click at [802, 268] on div "FINTRAC ID(s)" at bounding box center [868, 257] width 214 height 47
click at [817, 259] on div "FINTRAC ID(s)" at bounding box center [793, 256] width 64 height 15
click at [966, 261] on span "button" at bounding box center [964, 257] width 13 height 22
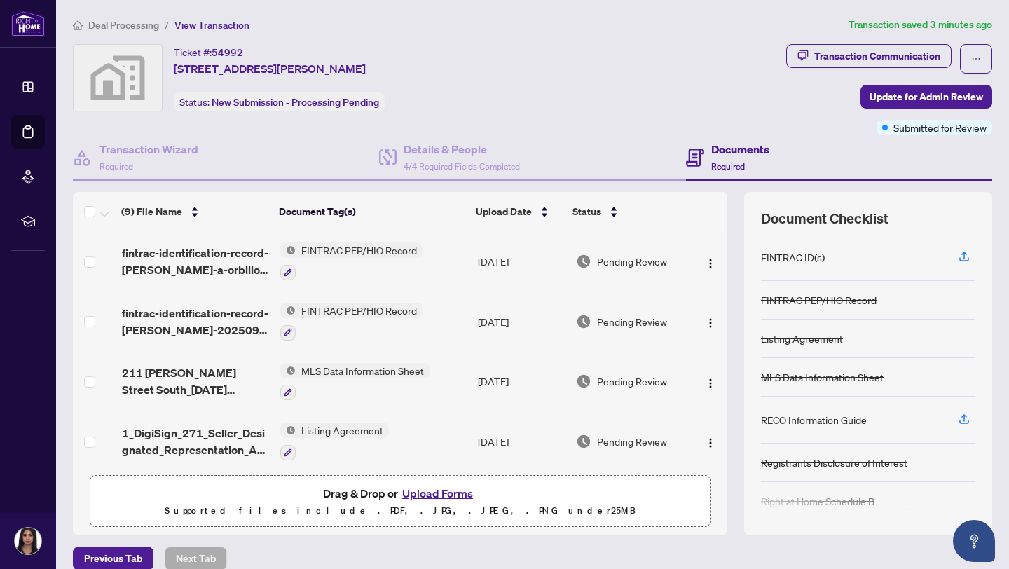
click at [339, 246] on span "FINTRAC PEP/HIO Record" at bounding box center [359, 249] width 127 height 15
click at [205, 257] on span "fintrac-identification-record-[PERSON_NAME]-a-orbillo-20250929-155849.pdf" at bounding box center [195, 262] width 147 height 34
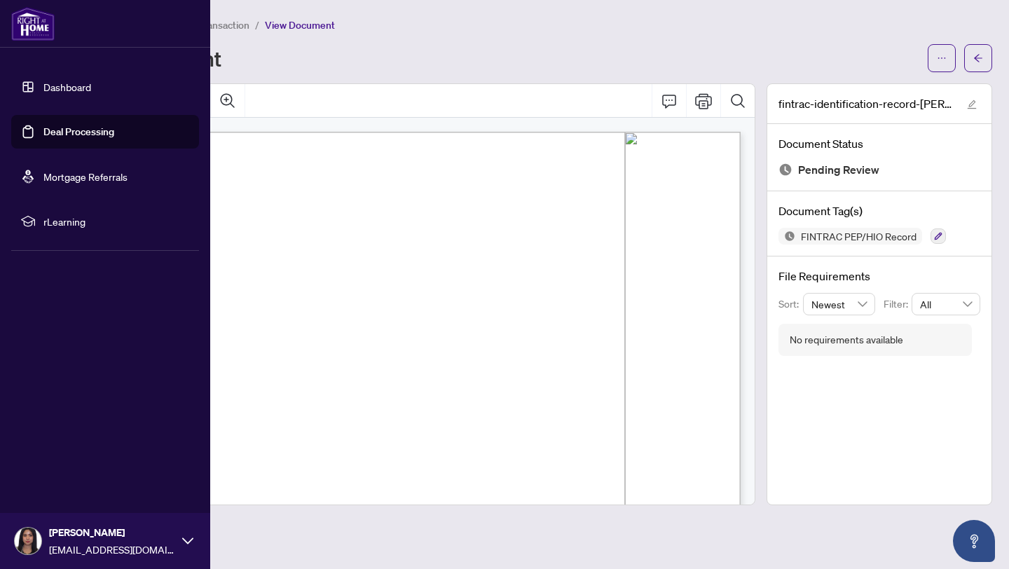
click at [43, 93] on link "Dashboard" at bounding box center [67, 87] width 48 height 13
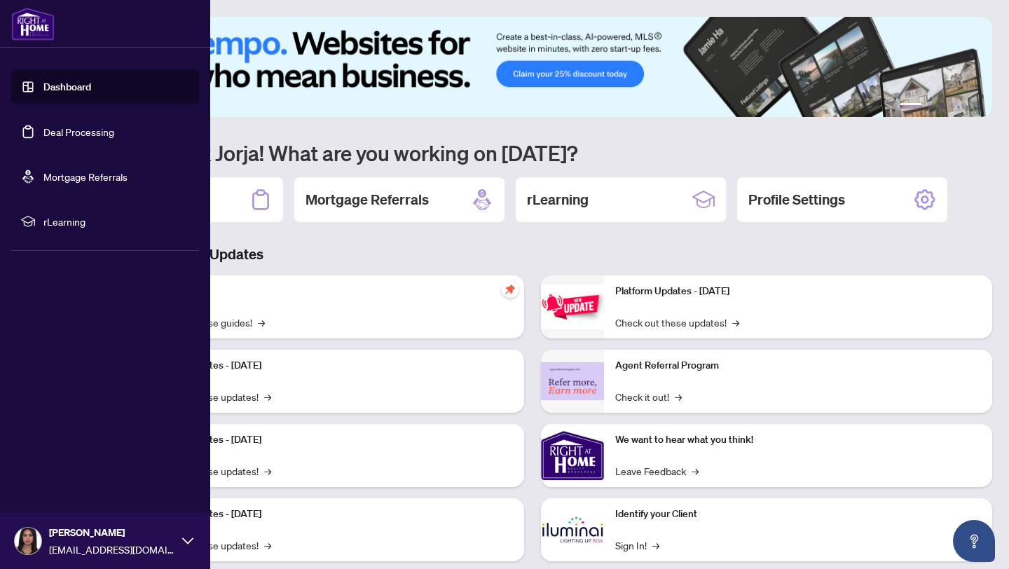
click at [50, 125] on link "Deal Processing" at bounding box center [78, 131] width 71 height 13
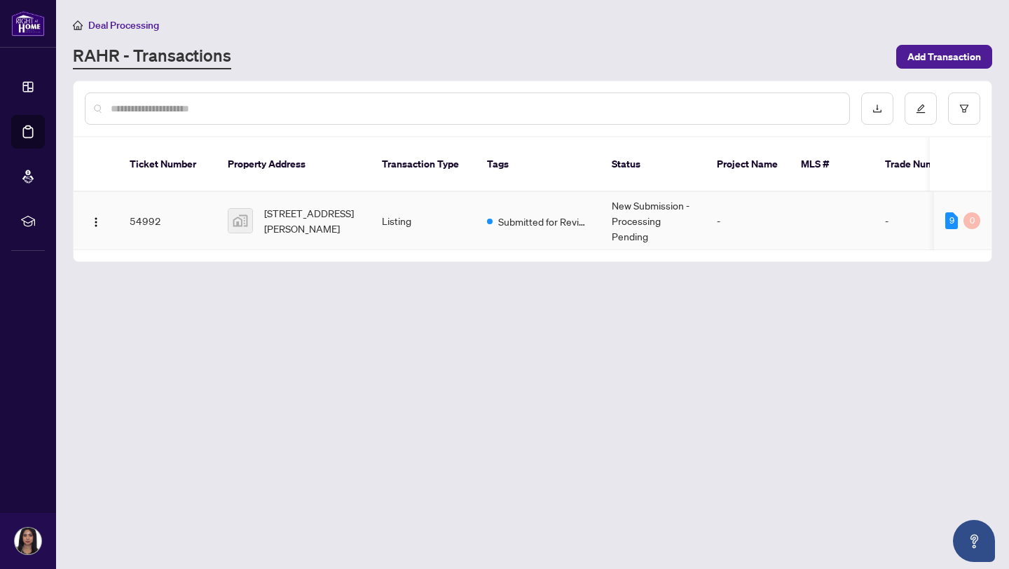
click at [376, 219] on td "Listing" at bounding box center [423, 221] width 105 height 58
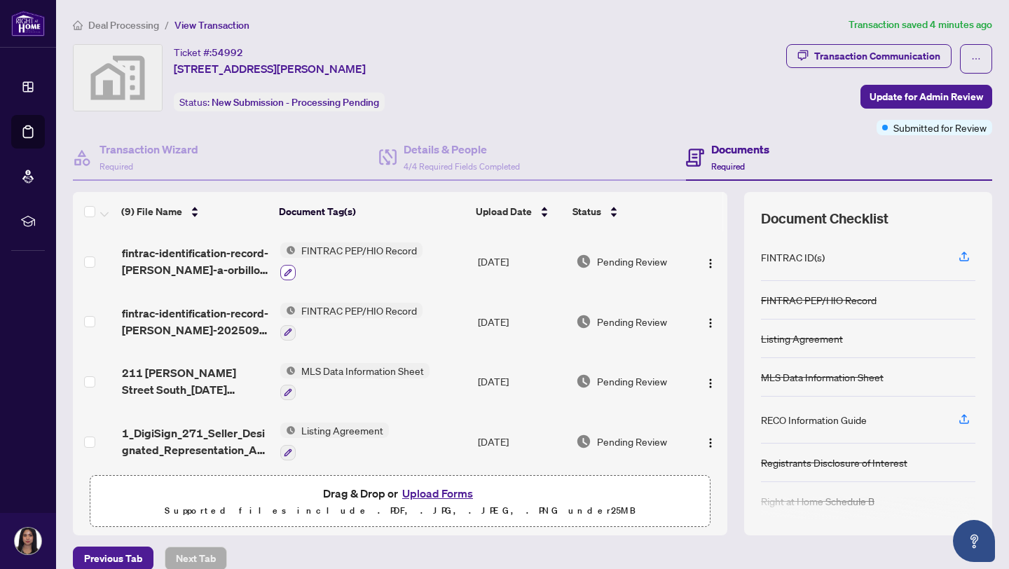
click at [292, 272] on button "button" at bounding box center [287, 272] width 15 height 15
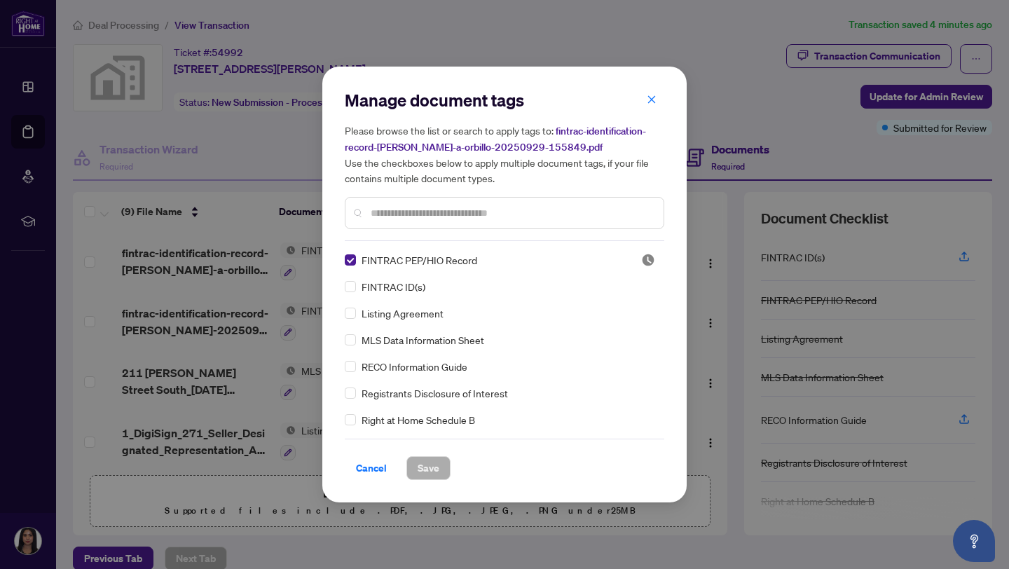
click at [411, 241] on div "Manage document tags Please browse the list or search to apply tags to: fintrac…" at bounding box center [505, 284] width 320 height 391
click at [427, 463] on span "Save" at bounding box center [429, 468] width 22 height 22
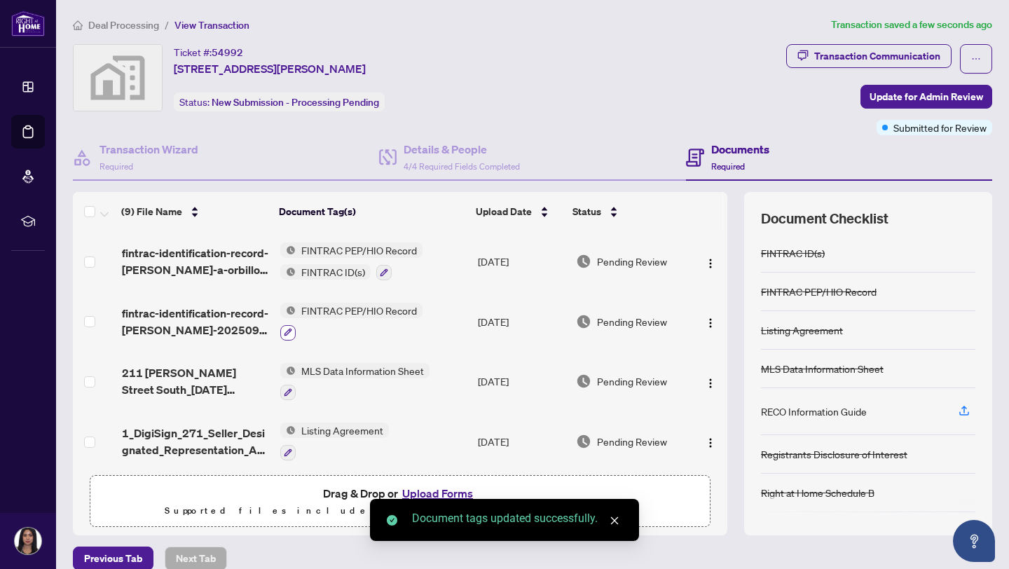
click at [289, 328] on icon "button" at bounding box center [288, 332] width 8 height 8
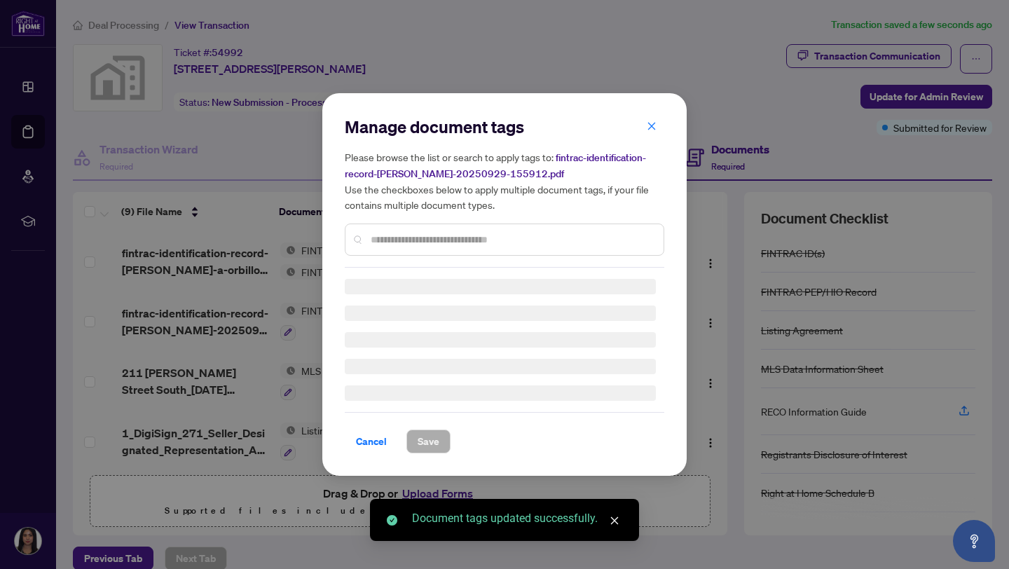
click at [413, 238] on div "Manage document tags Please browse the list or search to apply tags to: fintrac…" at bounding box center [505, 192] width 320 height 152
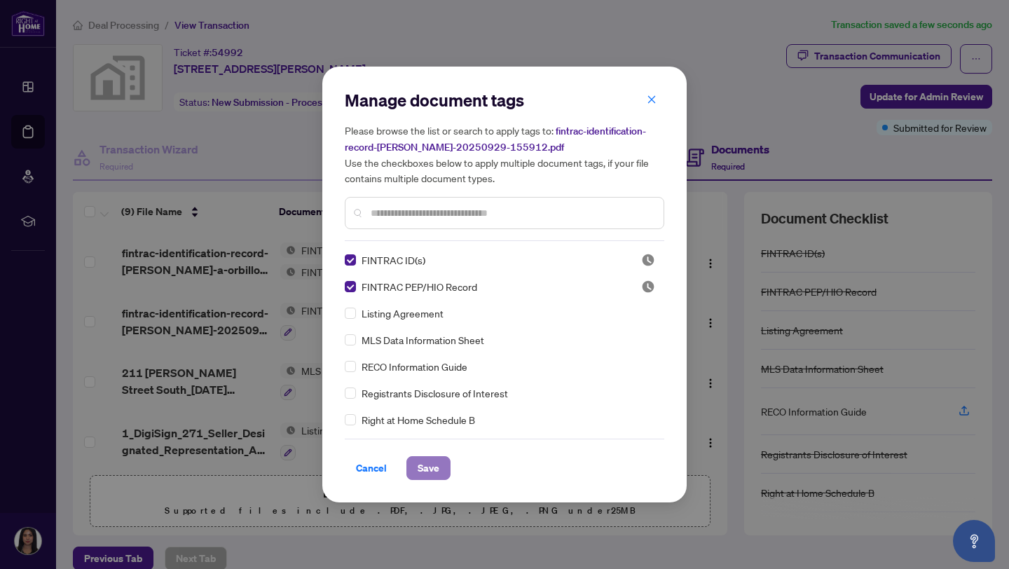
click at [421, 469] on span "Save" at bounding box center [429, 468] width 22 height 22
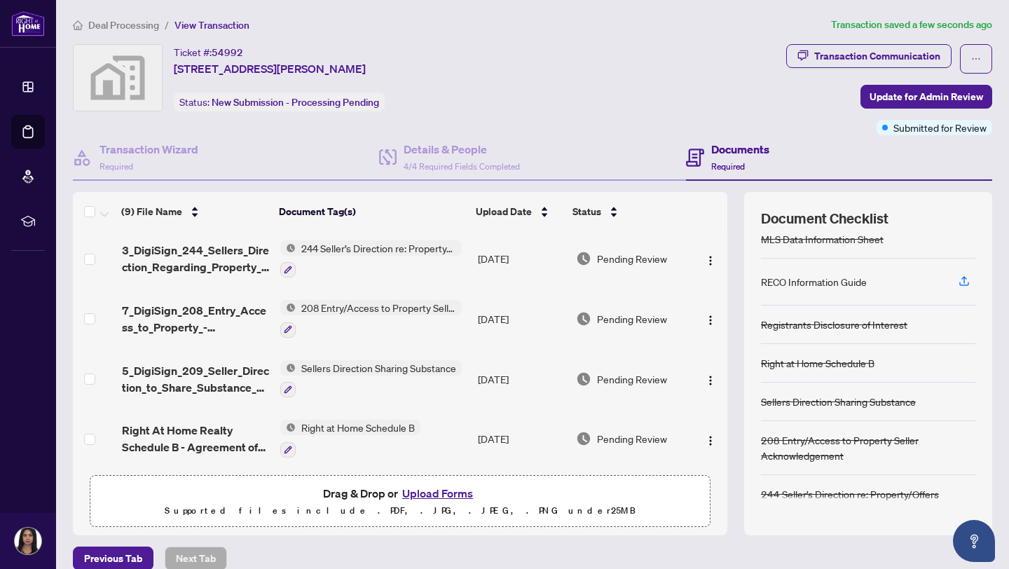
scroll to position [17, 0]
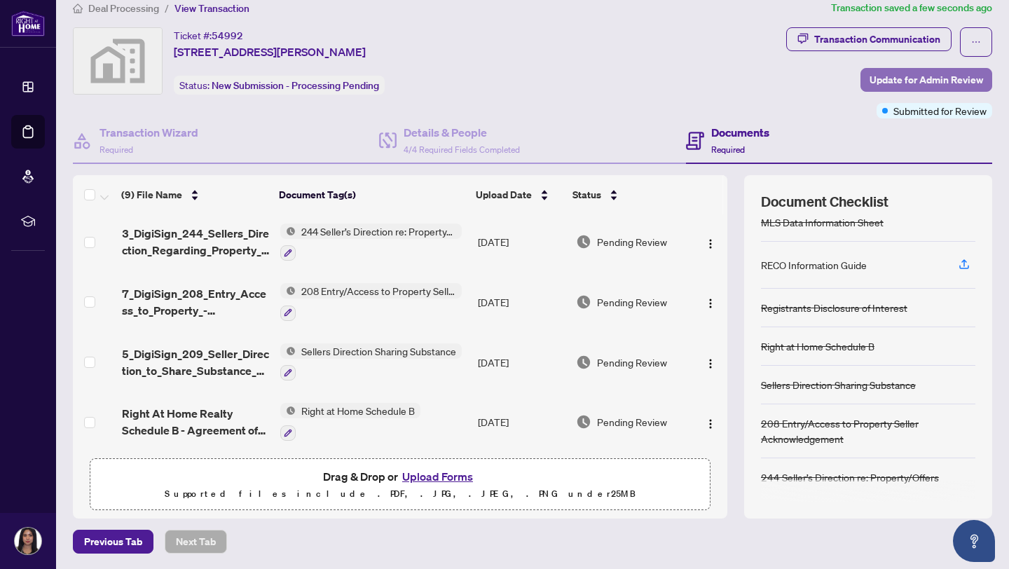
click at [875, 80] on span "Update for Admin Review" at bounding box center [927, 80] width 114 height 22
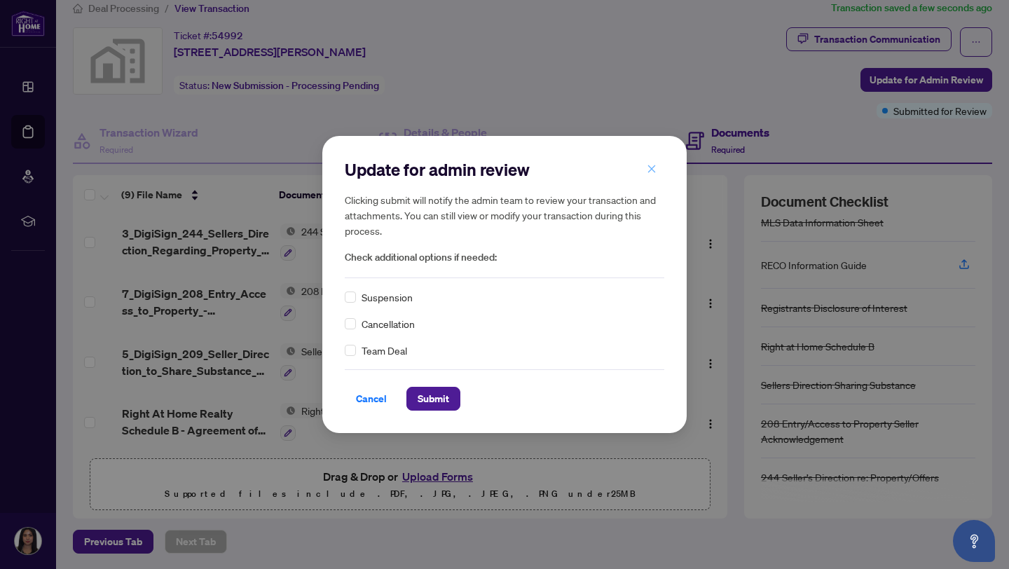
click at [654, 166] on icon "close" at bounding box center [652, 169] width 8 height 8
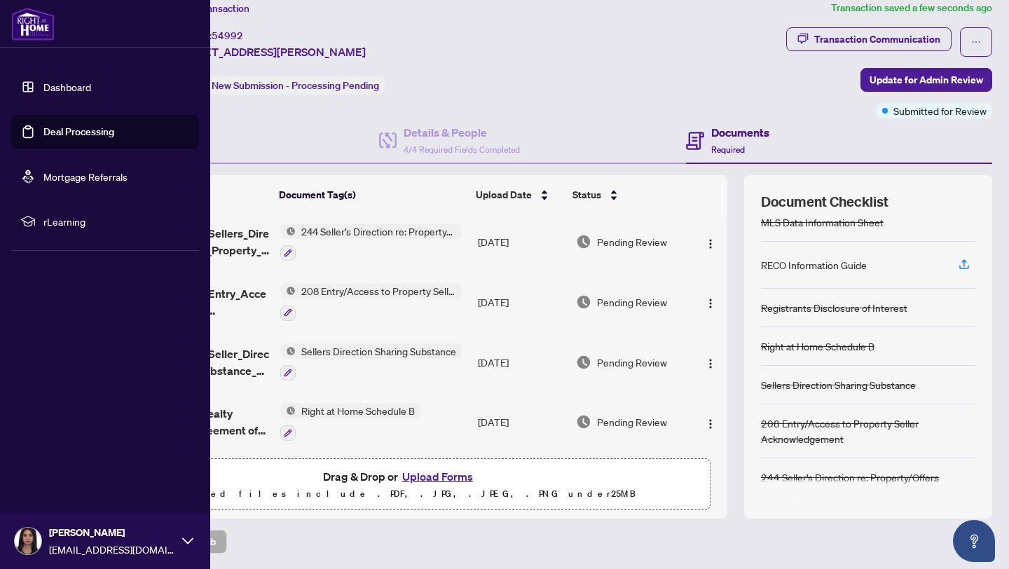
click at [43, 125] on link "Deal Processing" at bounding box center [78, 131] width 71 height 13
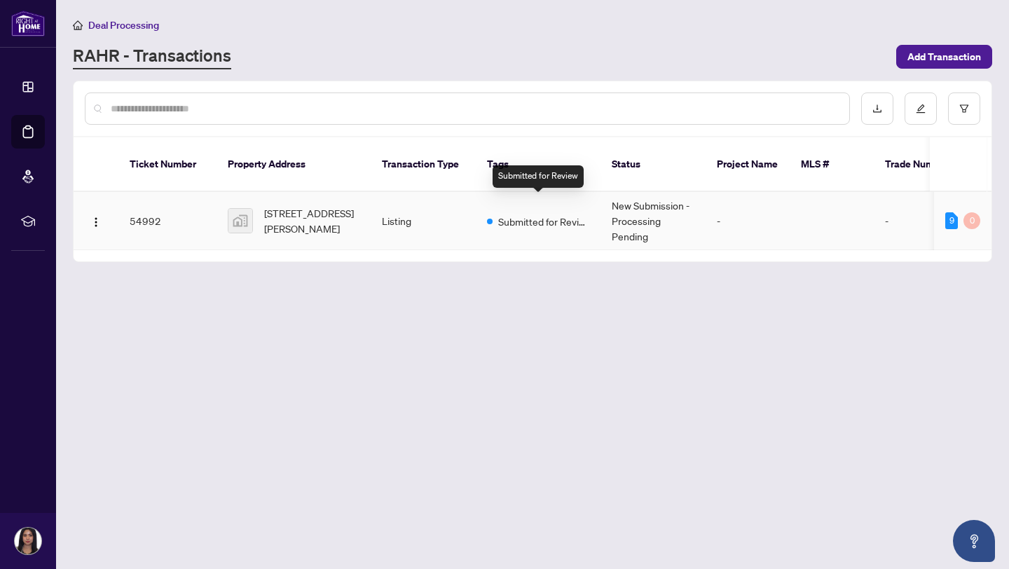
click at [493, 212] on div "Submitted for Review" at bounding box center [538, 220] width 102 height 17
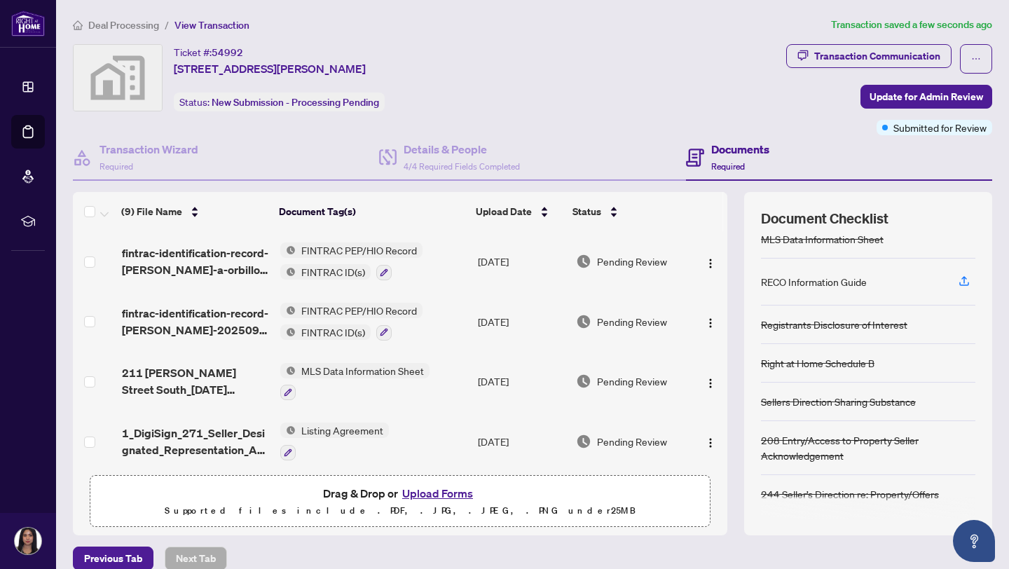
scroll to position [16, 0]
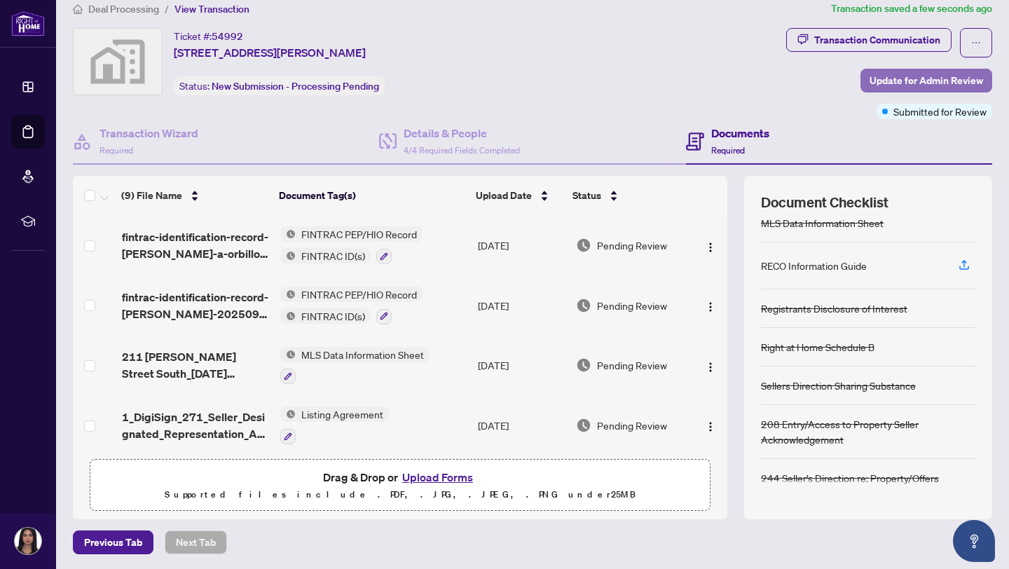
click at [877, 82] on span "Update for Admin Review" at bounding box center [927, 80] width 114 height 22
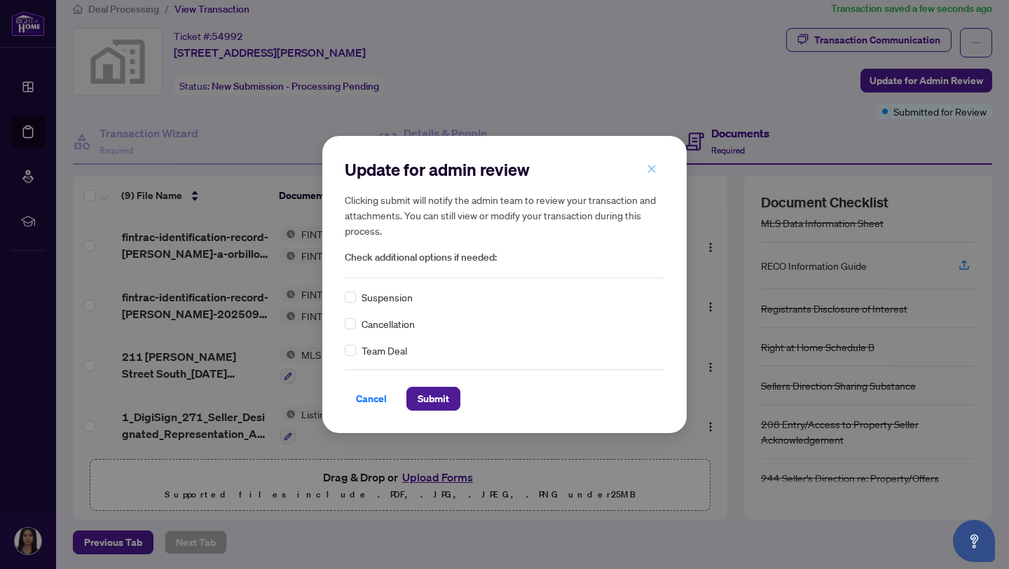
click at [647, 164] on icon "close" at bounding box center [652, 169] width 10 height 10
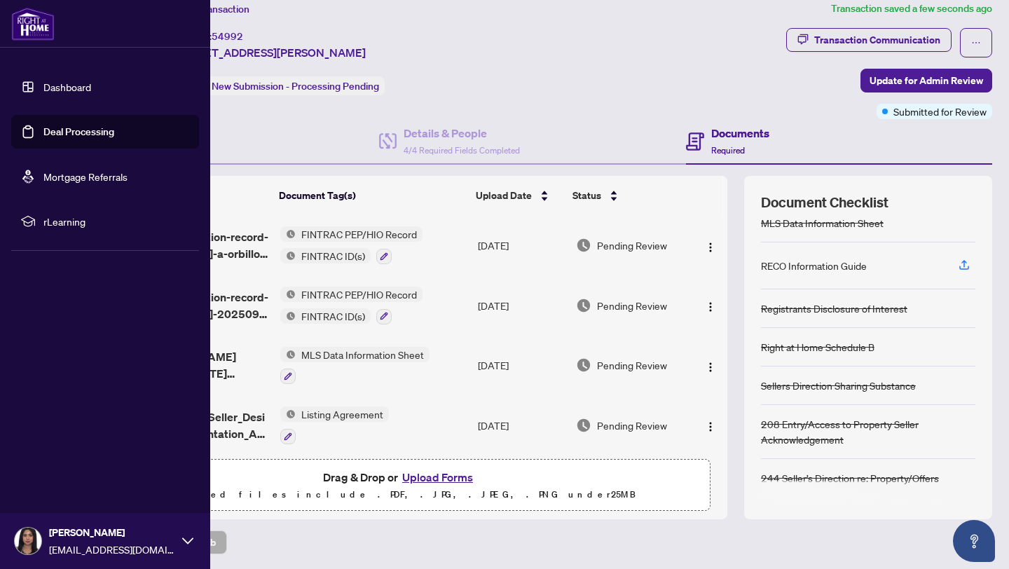
click at [52, 125] on link "Deal Processing" at bounding box center [78, 131] width 71 height 13
